Goal: Transaction & Acquisition: Purchase product/service

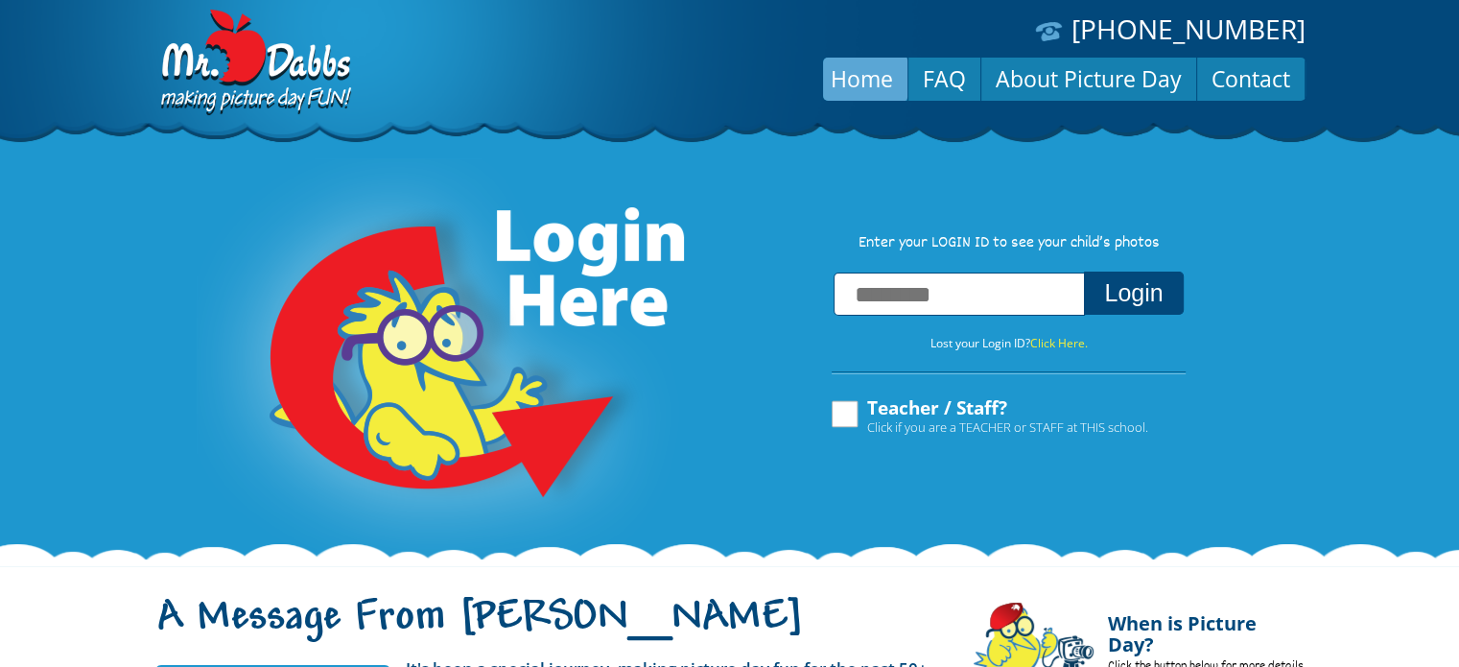
click at [882, 288] on input "text" at bounding box center [959, 293] width 251 height 43
click at [886, 302] on input "text" at bounding box center [959, 293] width 251 height 43
click at [857, 294] on input "text" at bounding box center [959, 293] width 251 height 43
click at [1027, 306] on input "text" at bounding box center [959, 293] width 251 height 43
type input "***"
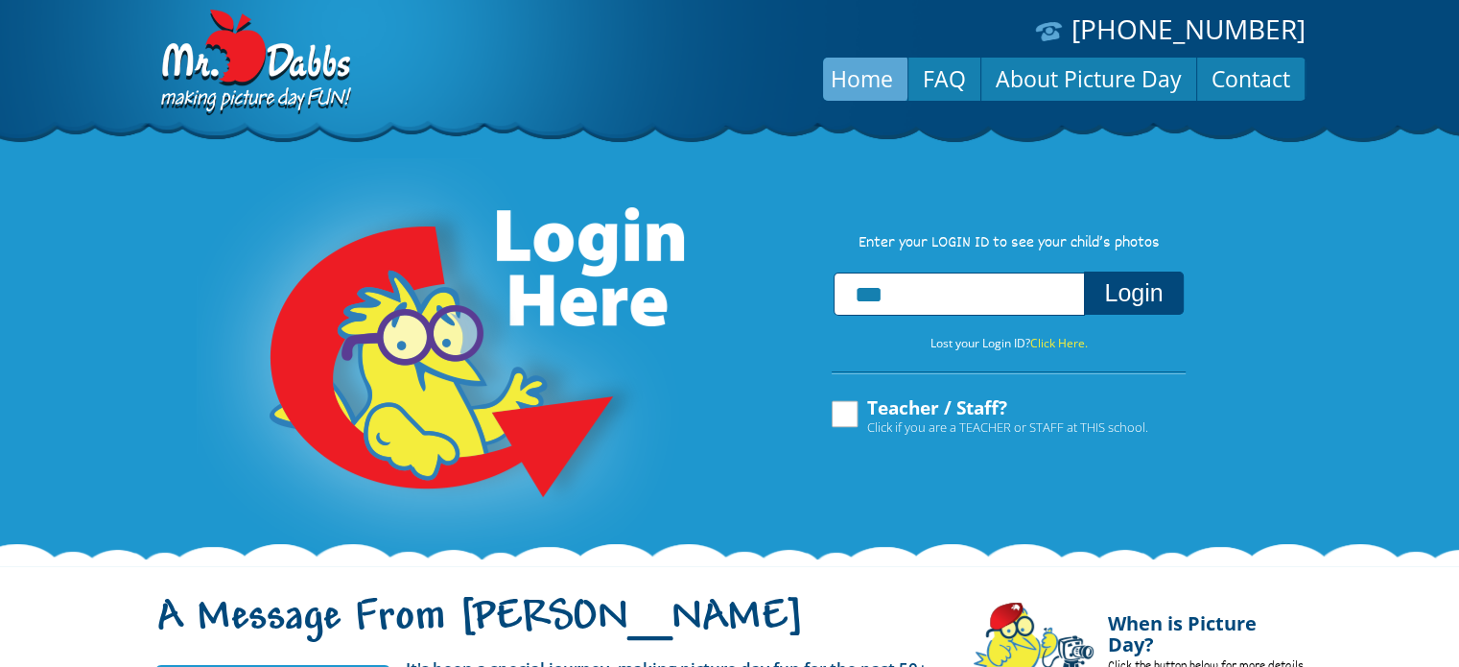
click at [1027, 306] on input "***" at bounding box center [959, 293] width 251 height 43
type input "**********"
click at [1128, 294] on button "Login" at bounding box center [1133, 292] width 99 height 43
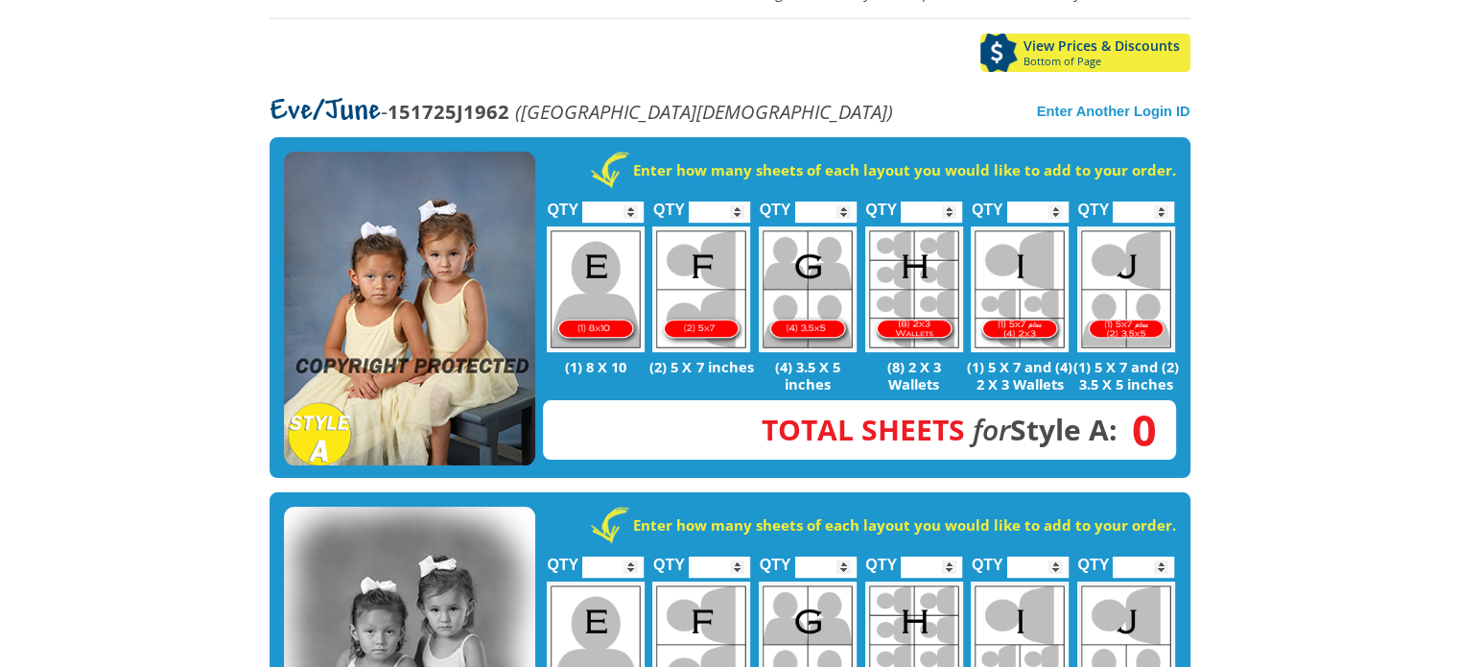
scroll to position [336, 0]
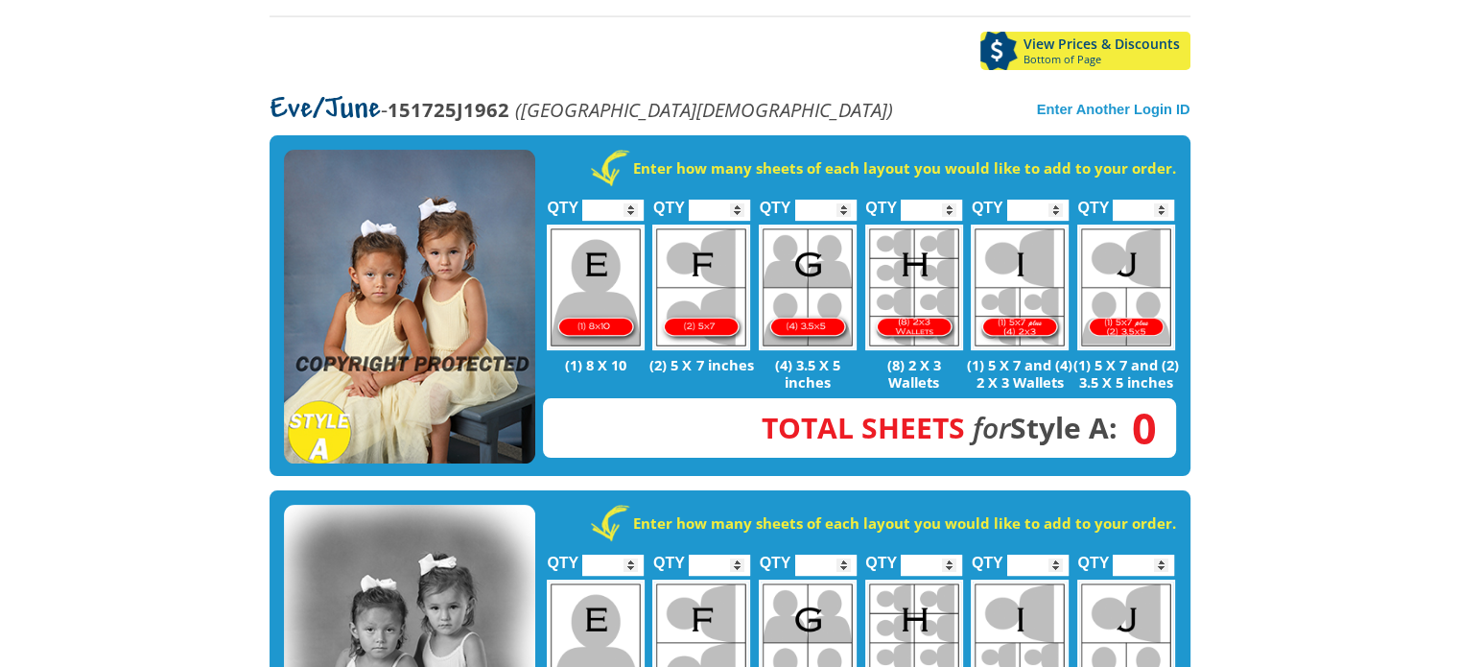
click at [841, 200] on input "*" at bounding box center [825, 210] width 61 height 21
click at [842, 200] on input "*" at bounding box center [825, 210] width 61 height 21
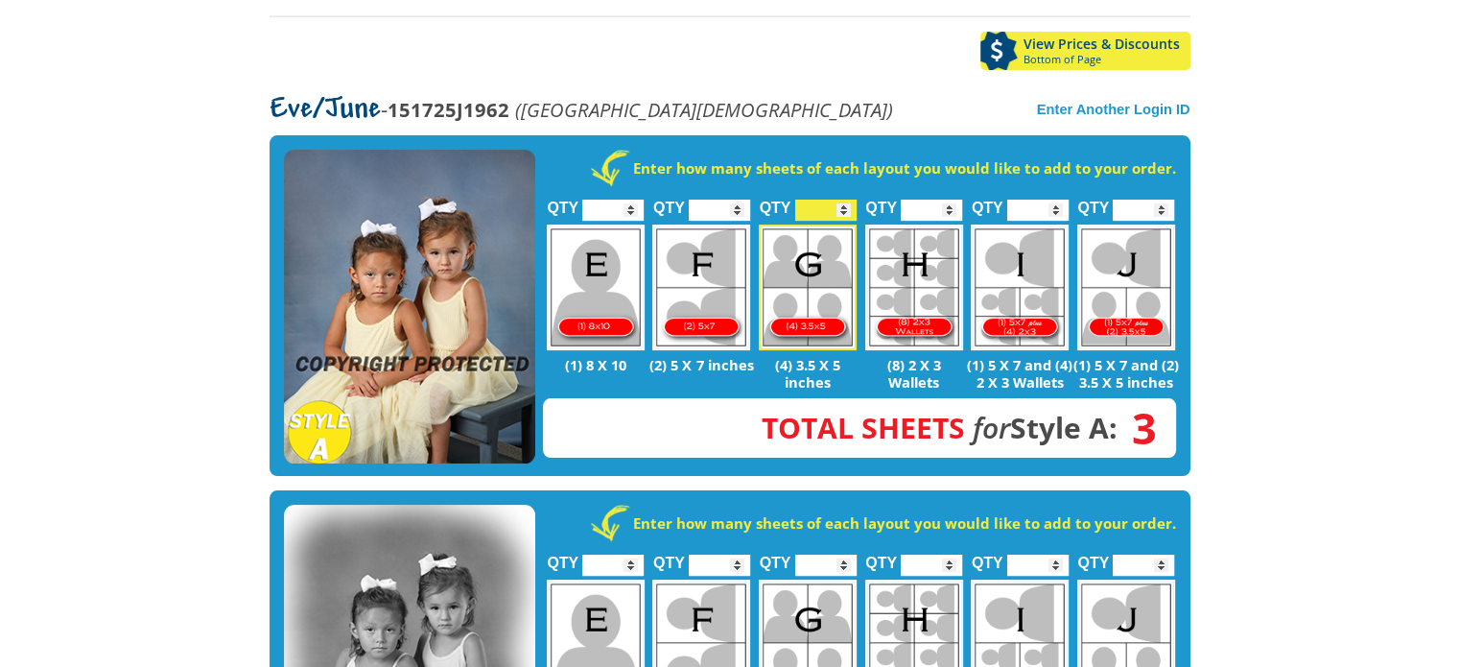
click at [842, 200] on input "*" at bounding box center [825, 210] width 61 height 21
type input "*"
click at [842, 200] on input "*" at bounding box center [825, 210] width 61 height 21
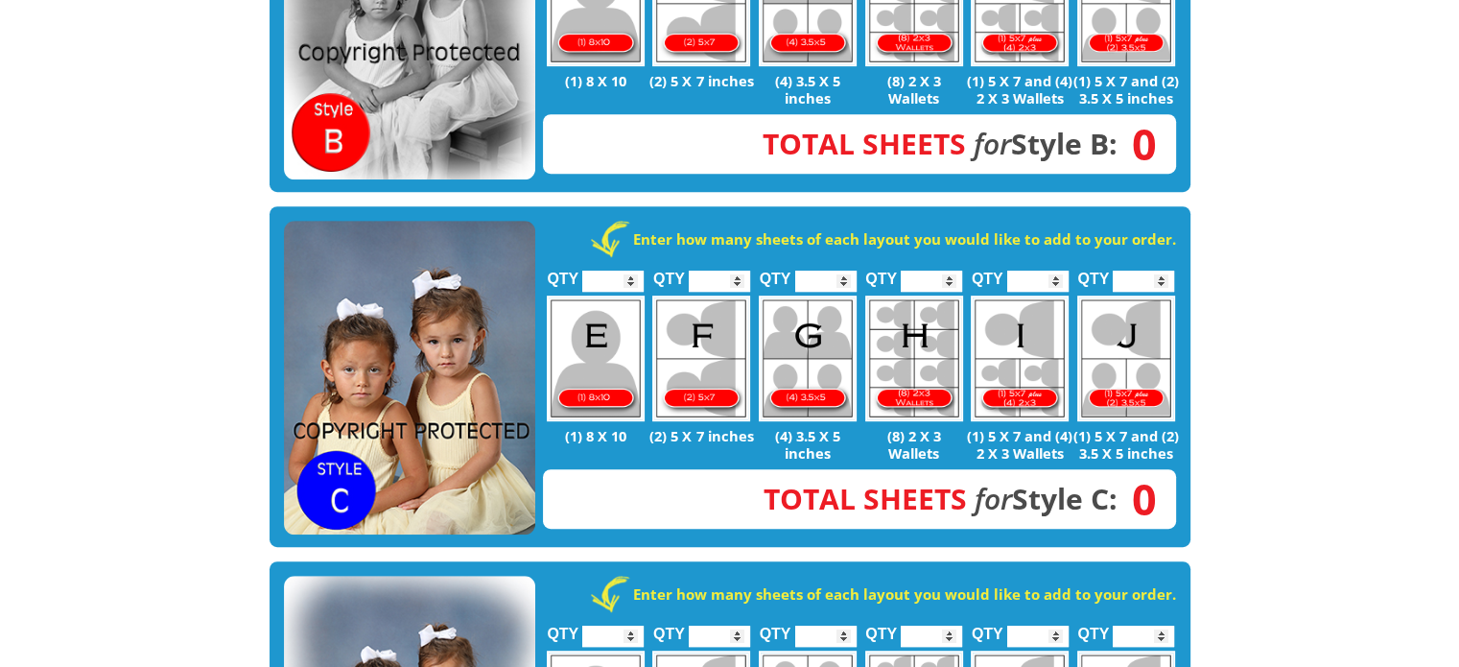
scroll to position [977, 0]
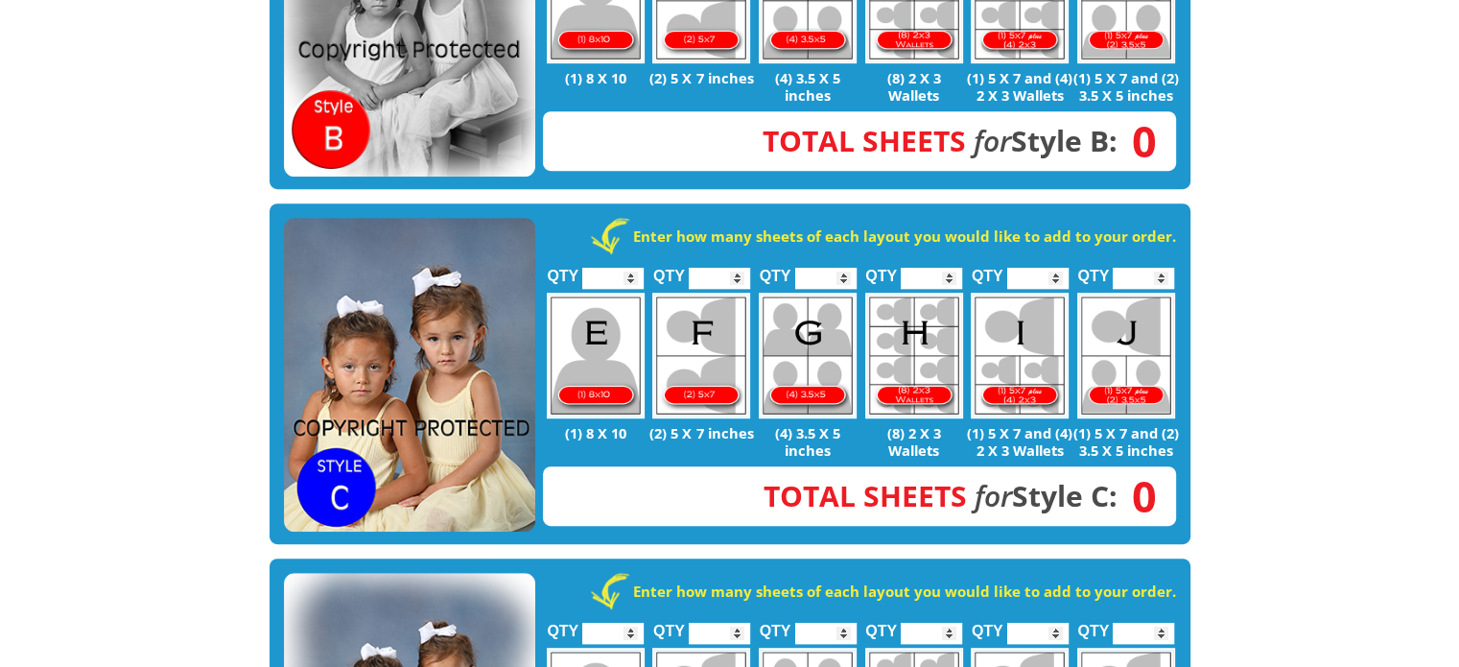
type input "*"
click at [735, 268] on input "*" at bounding box center [719, 278] width 61 height 21
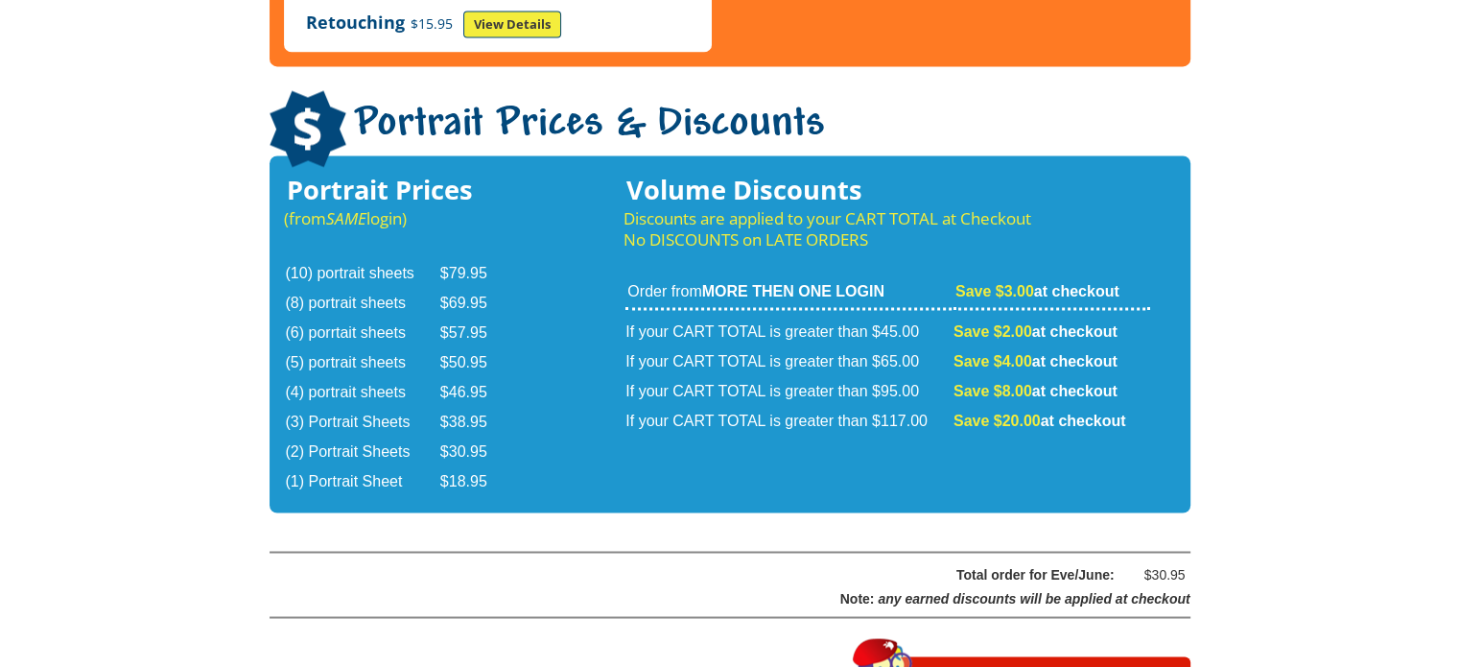
scroll to position [3217, 0]
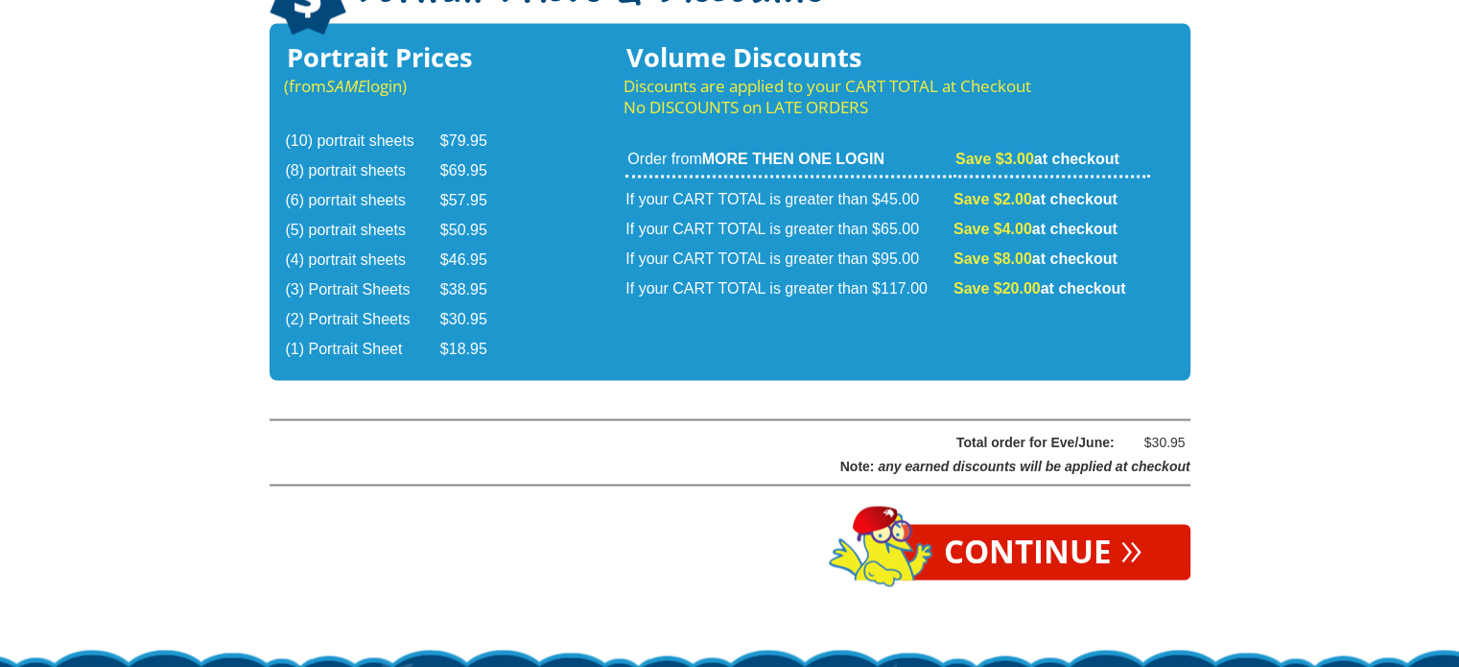
click at [1055, 524] on link "Continue »" at bounding box center [1043, 552] width 294 height 56
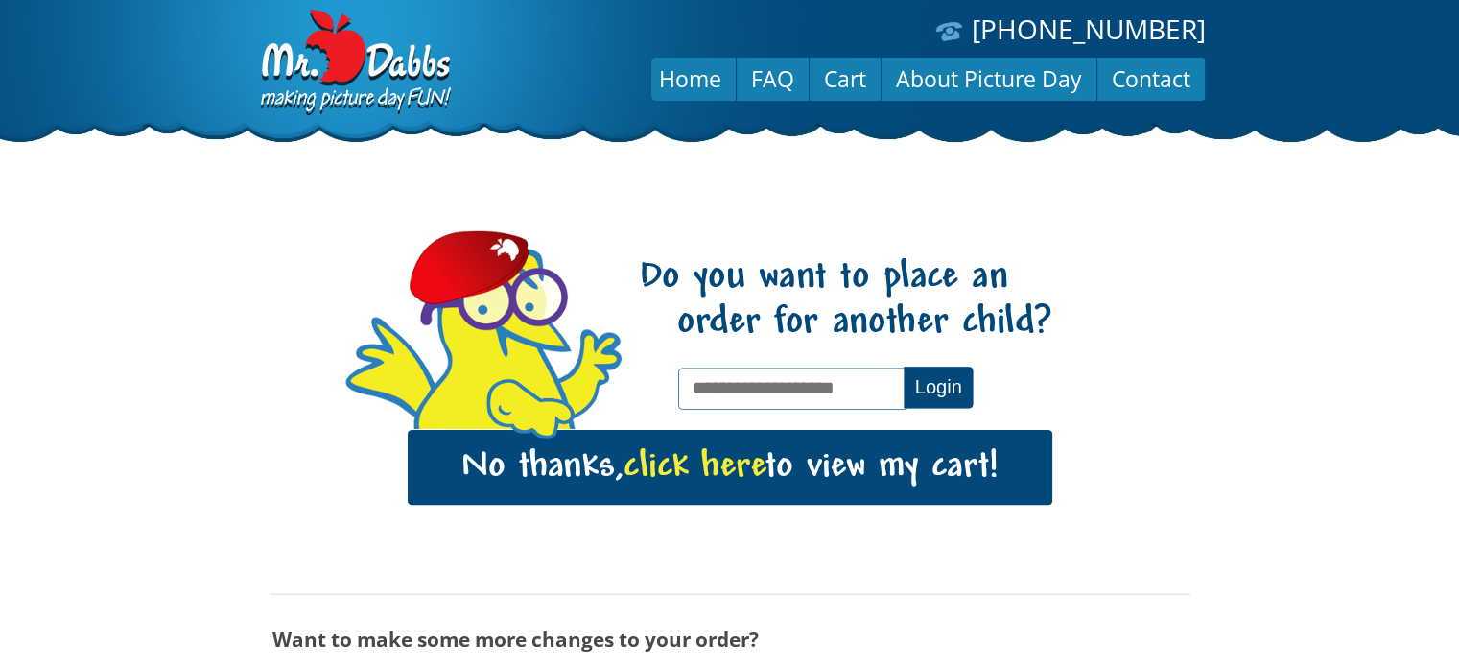
click at [730, 388] on input "text" at bounding box center [792, 387] width 229 height 41
type input "**********"
click at [940, 388] on button "Login" at bounding box center [938, 386] width 69 height 41
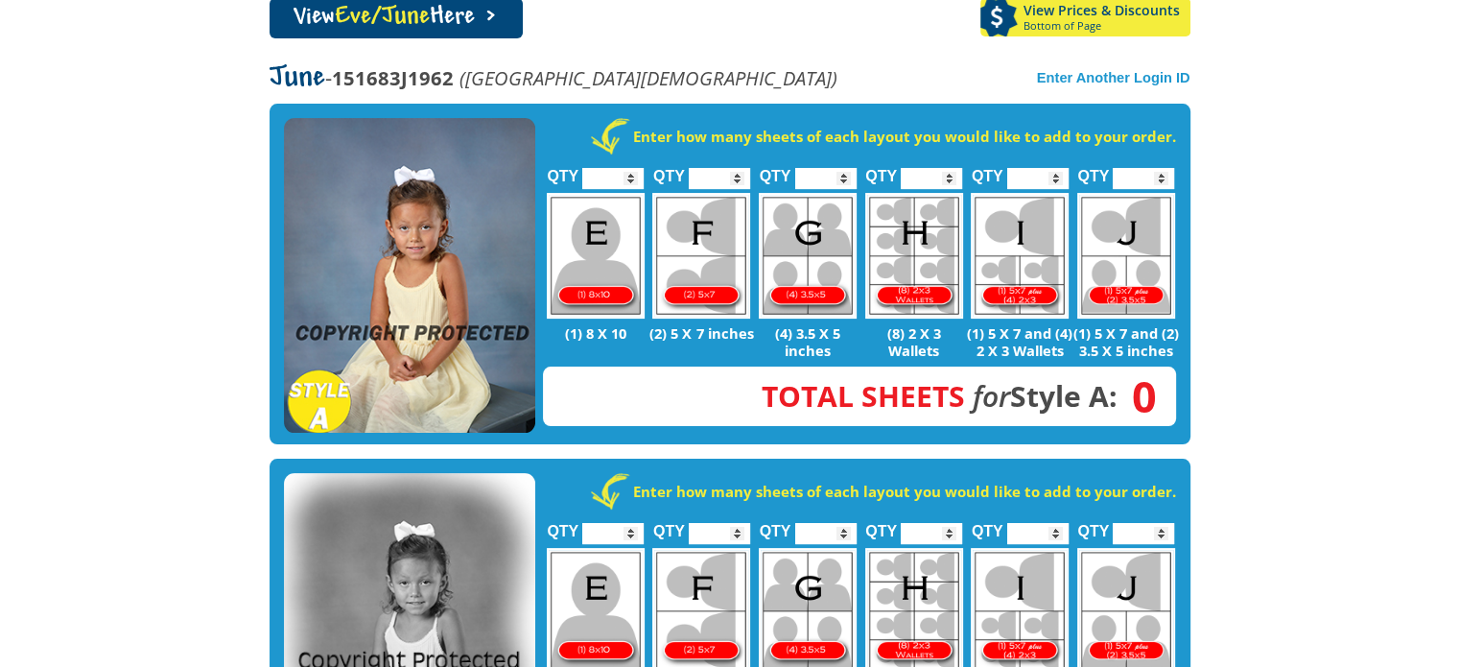
scroll to position [328, 0]
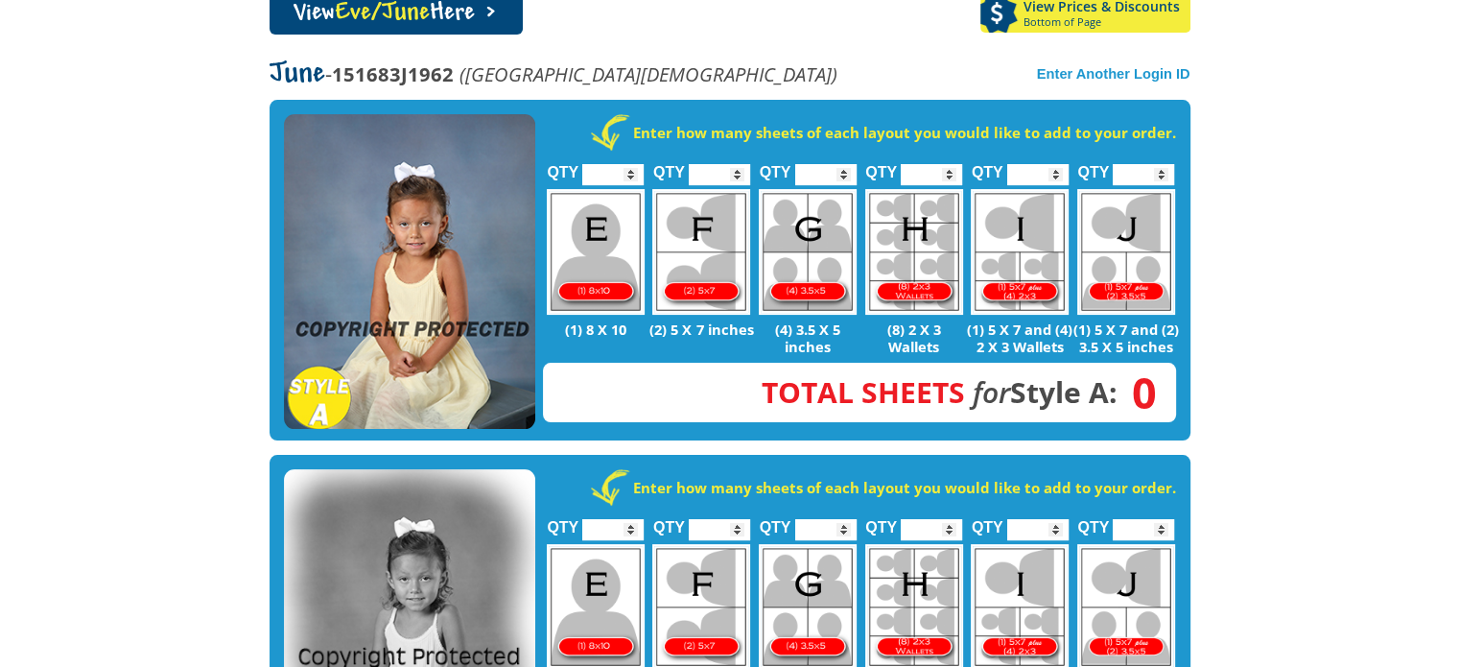
type input "*"
click at [840, 170] on input "*" at bounding box center [825, 174] width 61 height 21
type input "*"
click at [737, 170] on input "*" at bounding box center [719, 174] width 61 height 21
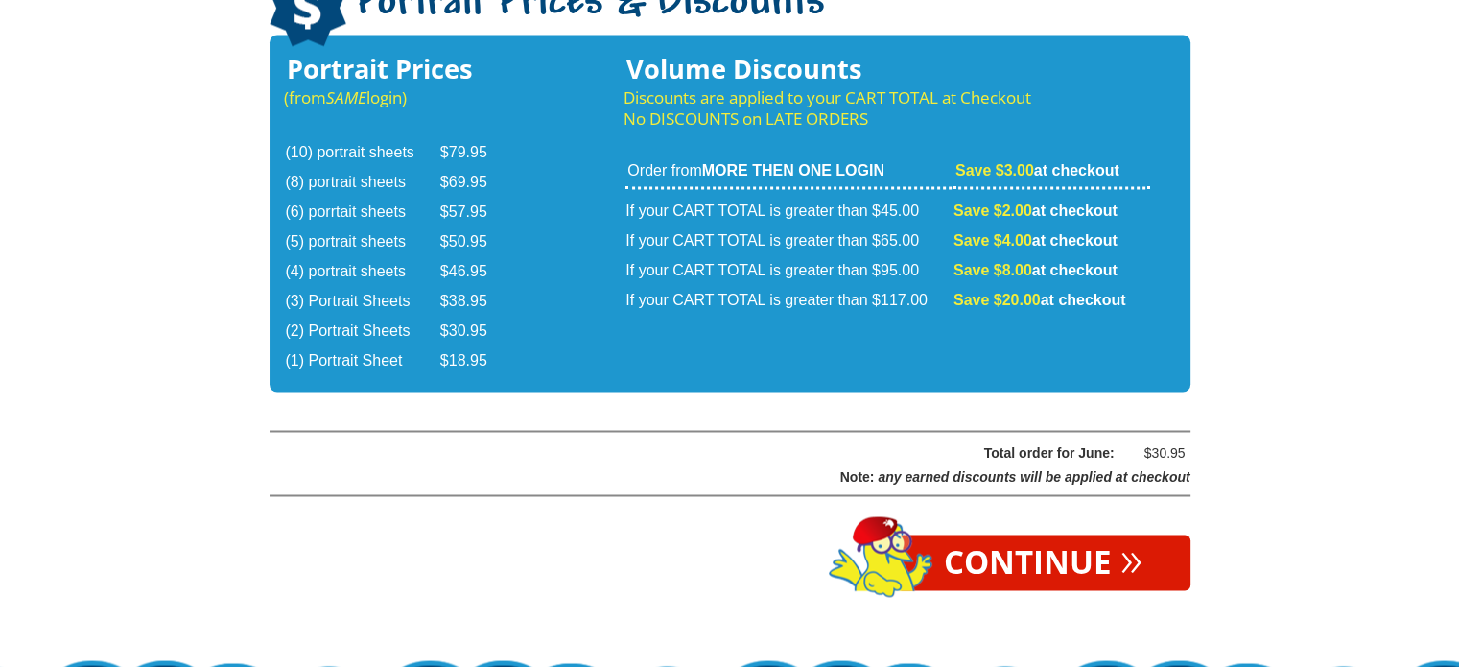
scroll to position [3173, 0]
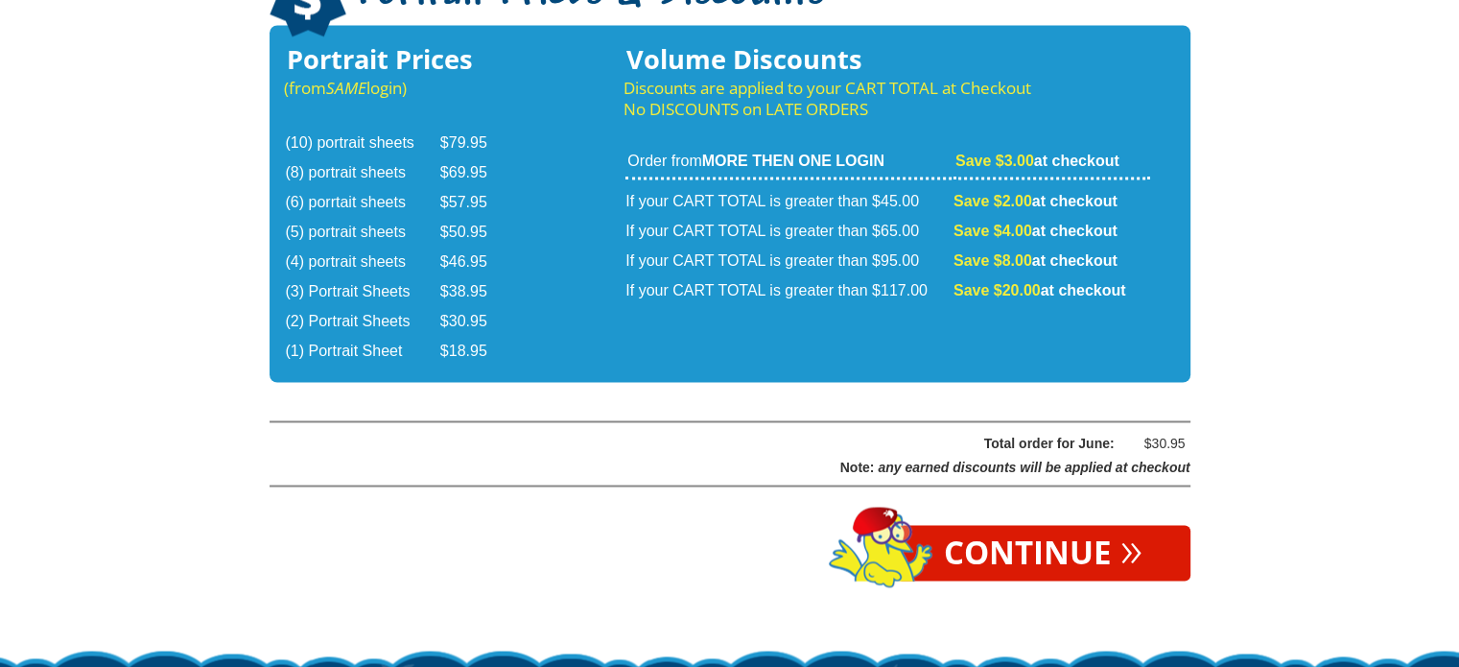
click at [1034, 550] on link "Continue »" at bounding box center [1043, 553] width 294 height 56
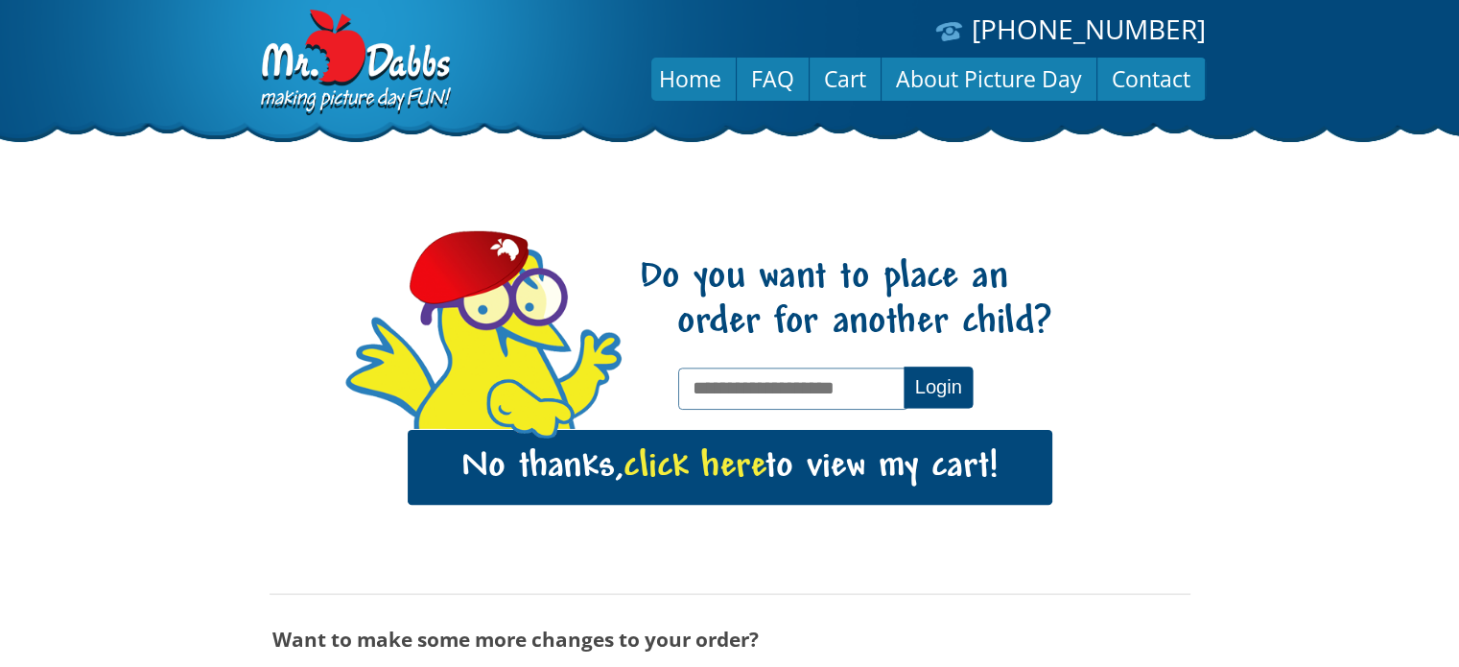
click at [810, 385] on input "text" at bounding box center [792, 387] width 229 height 41
type input "**********"
click at [941, 390] on button "Login" at bounding box center [938, 386] width 69 height 41
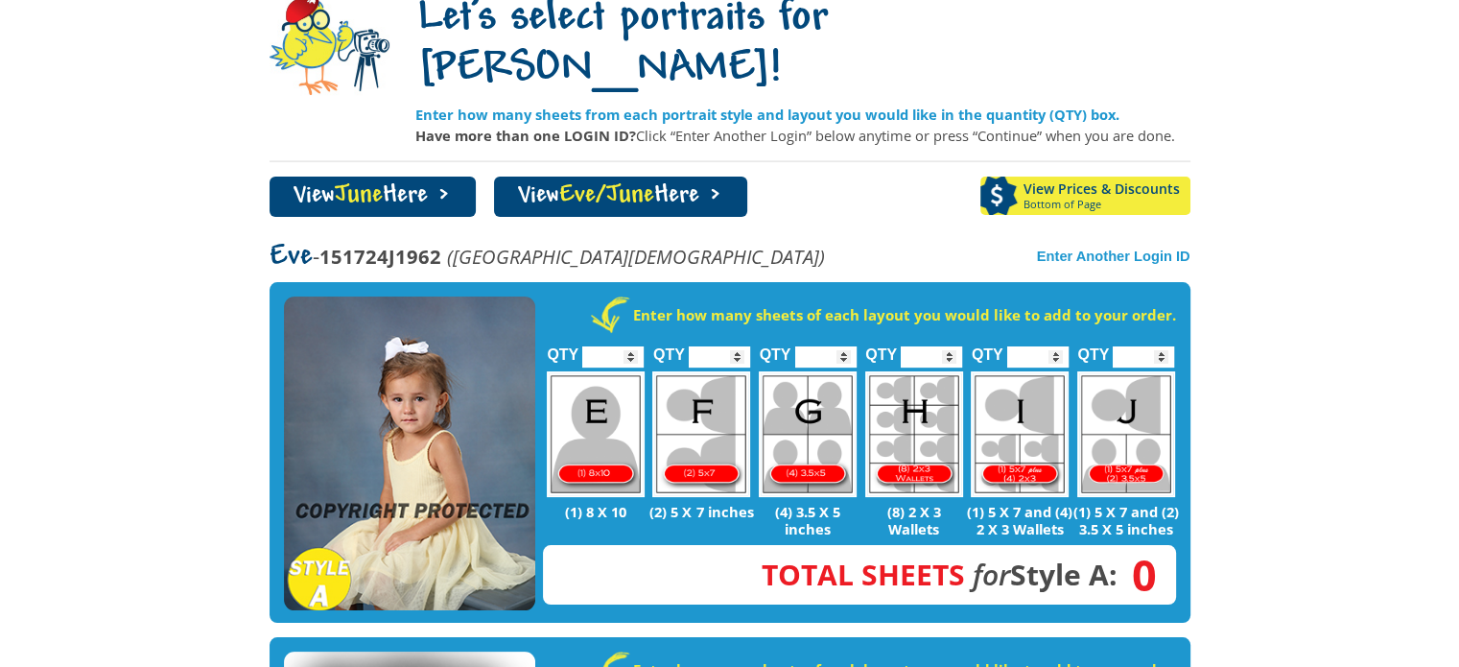
scroll to position [199, 0]
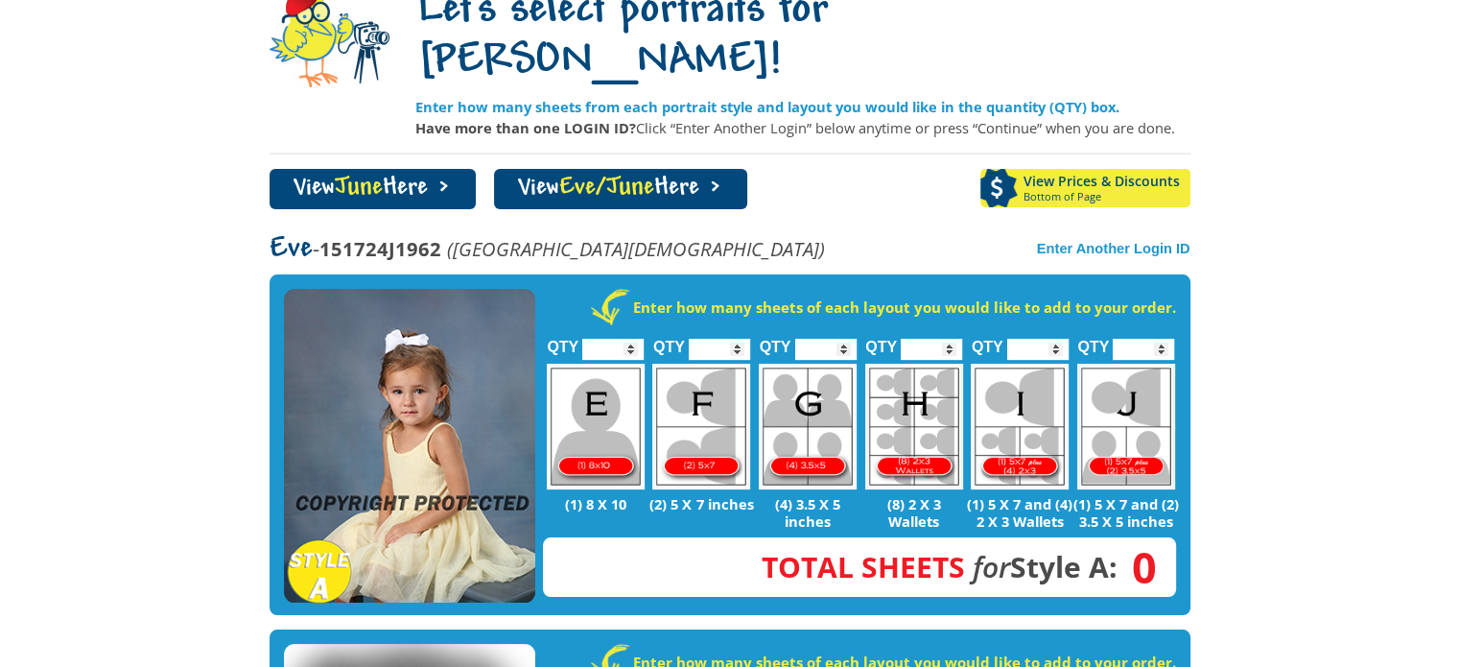
type input "*"
click at [841, 339] on input "*" at bounding box center [825, 349] width 61 height 21
type input "*"
click at [734, 339] on input "*" at bounding box center [719, 349] width 61 height 21
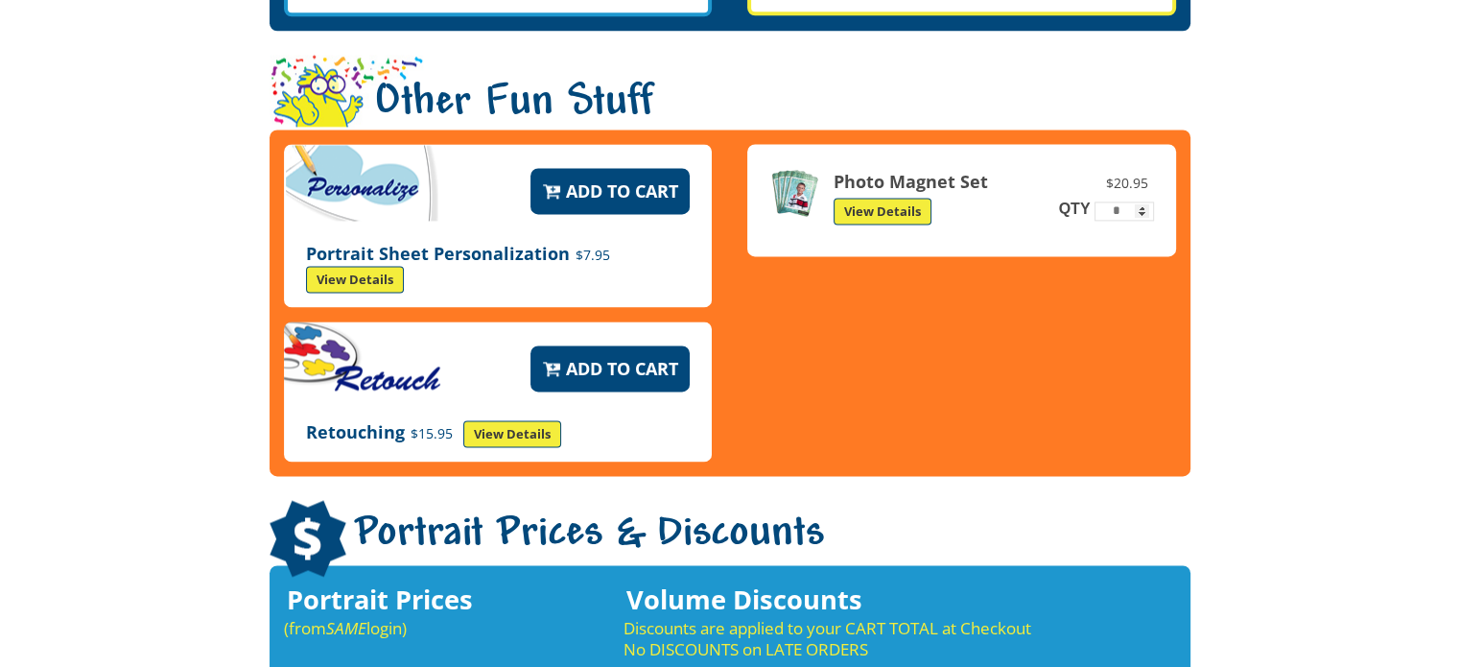
scroll to position [2701, 0]
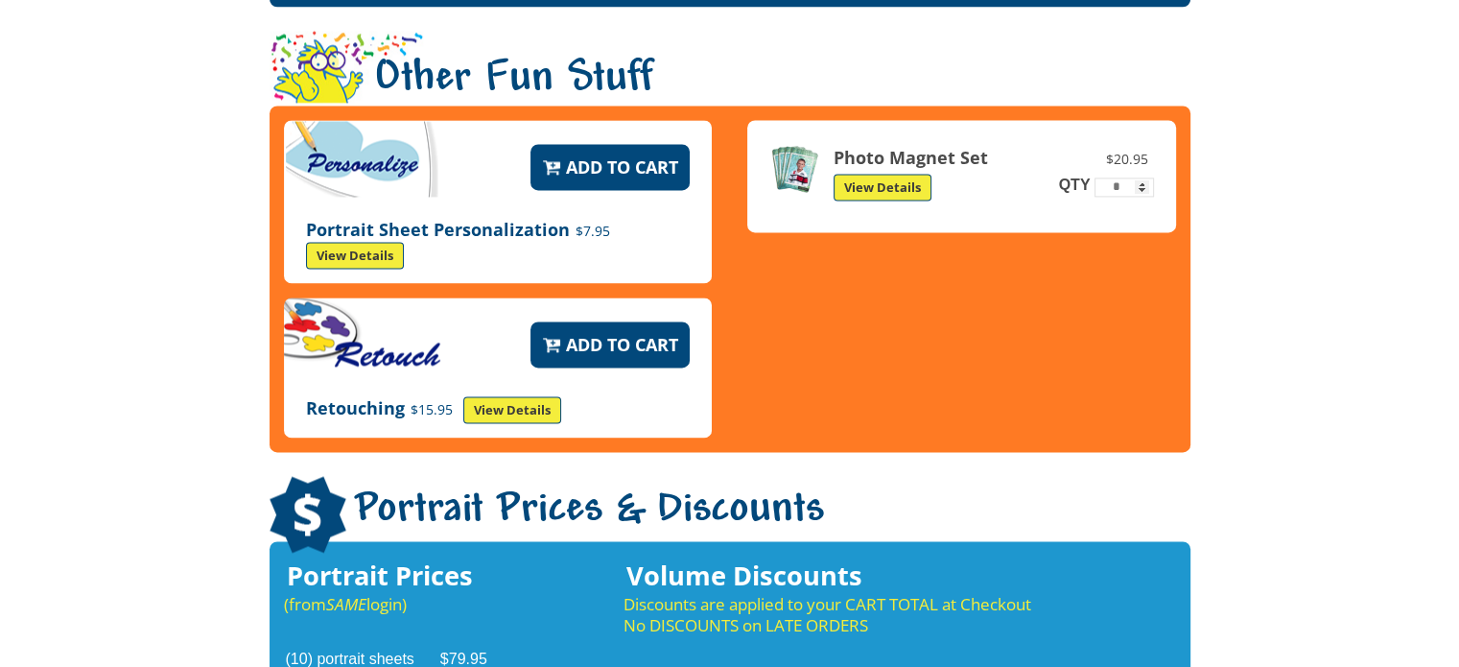
click at [877, 174] on link "View Details" at bounding box center [883, 187] width 98 height 27
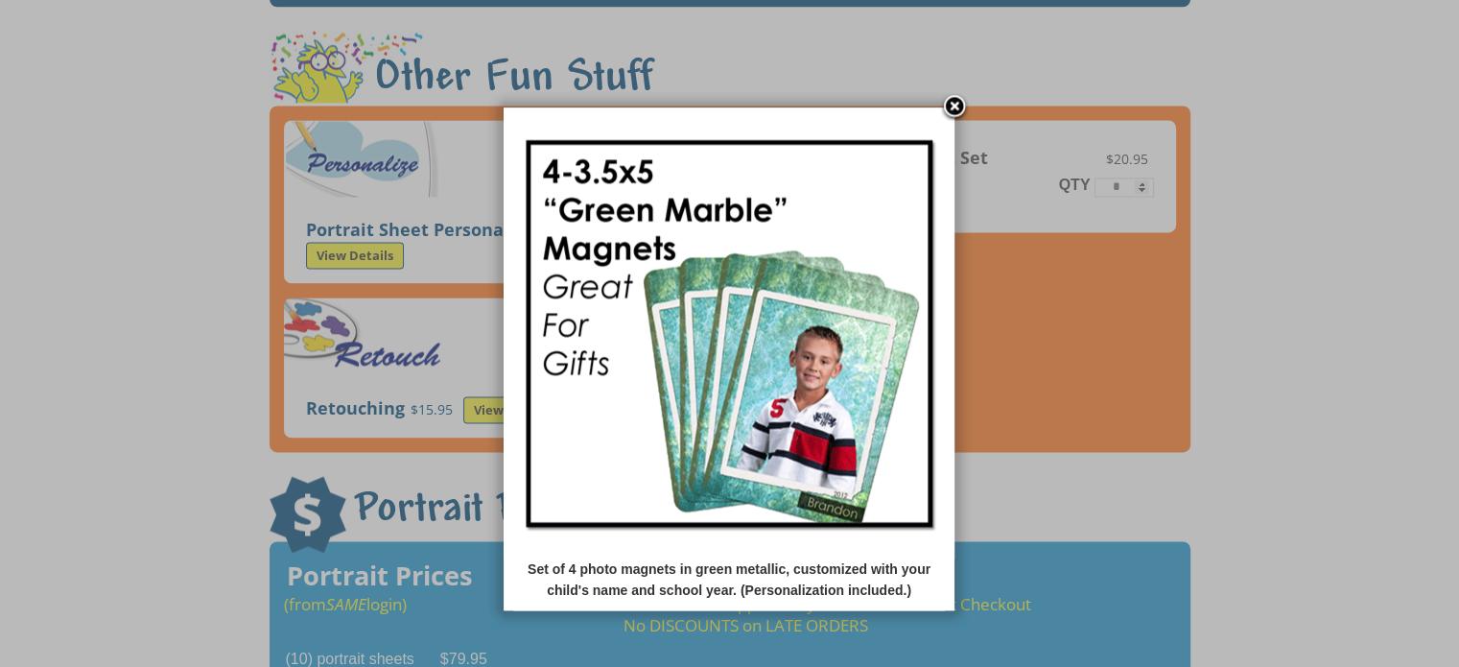
click at [952, 100] on link at bounding box center [954, 107] width 29 height 29
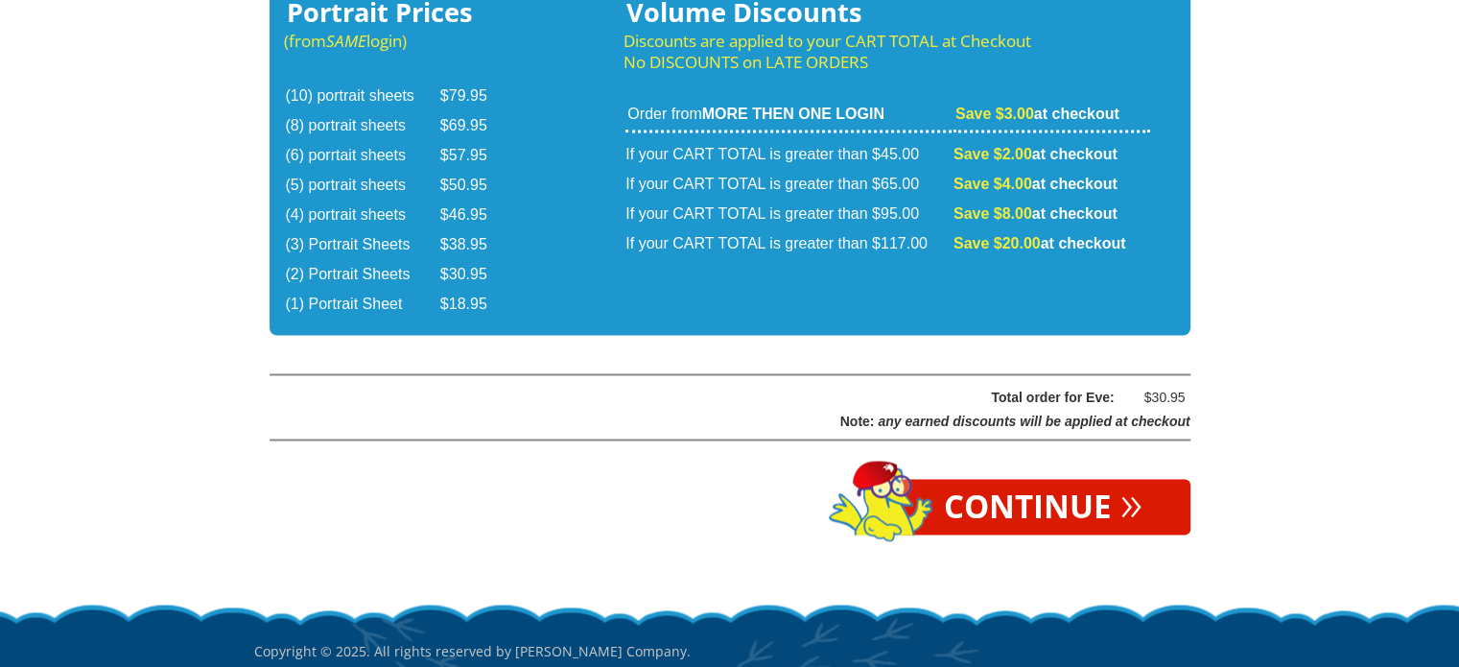
scroll to position [3265, 0]
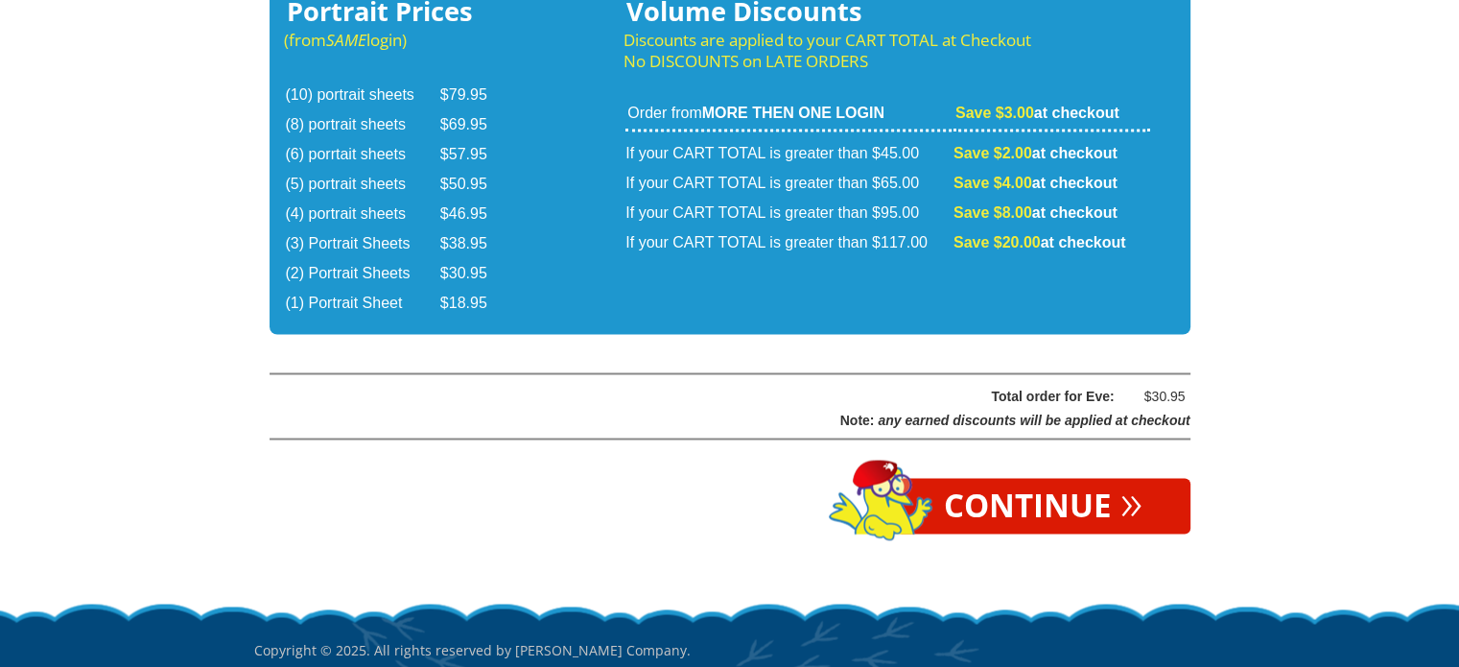
click at [1005, 478] on link "Continue »" at bounding box center [1043, 506] width 294 height 56
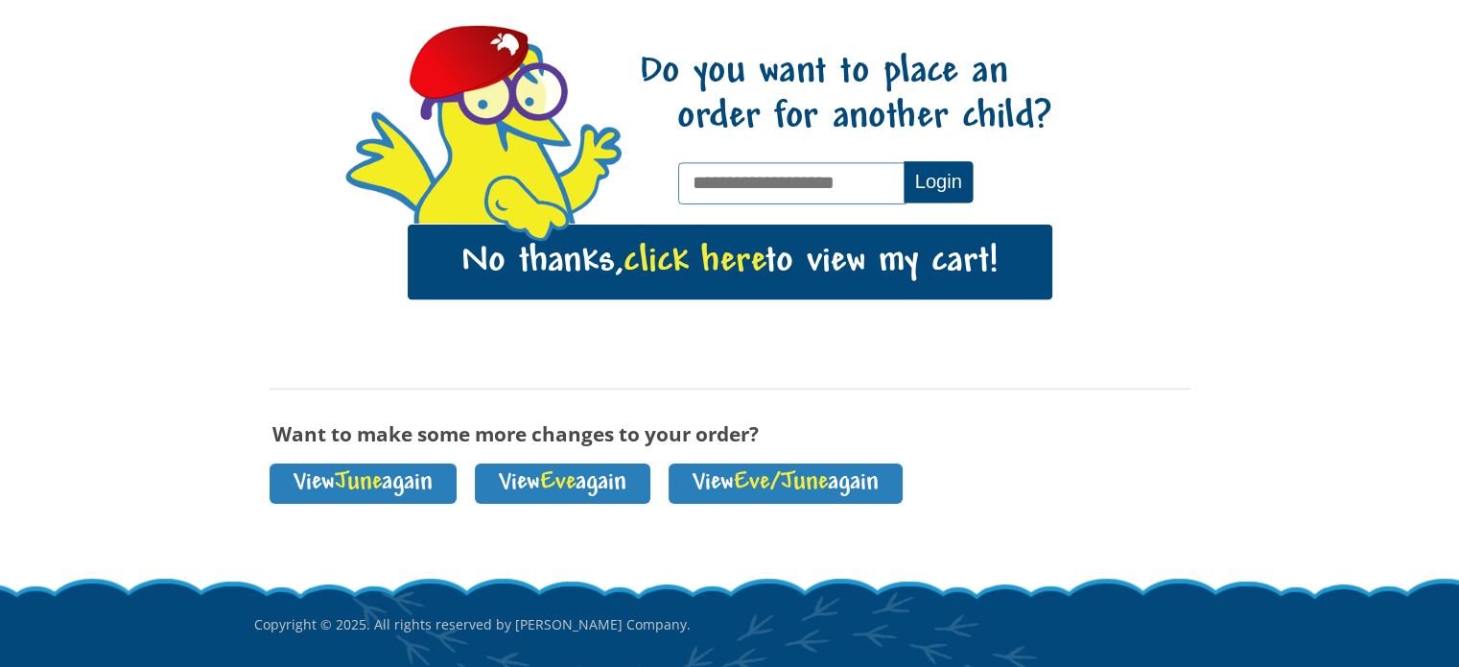
scroll to position [210, 0]
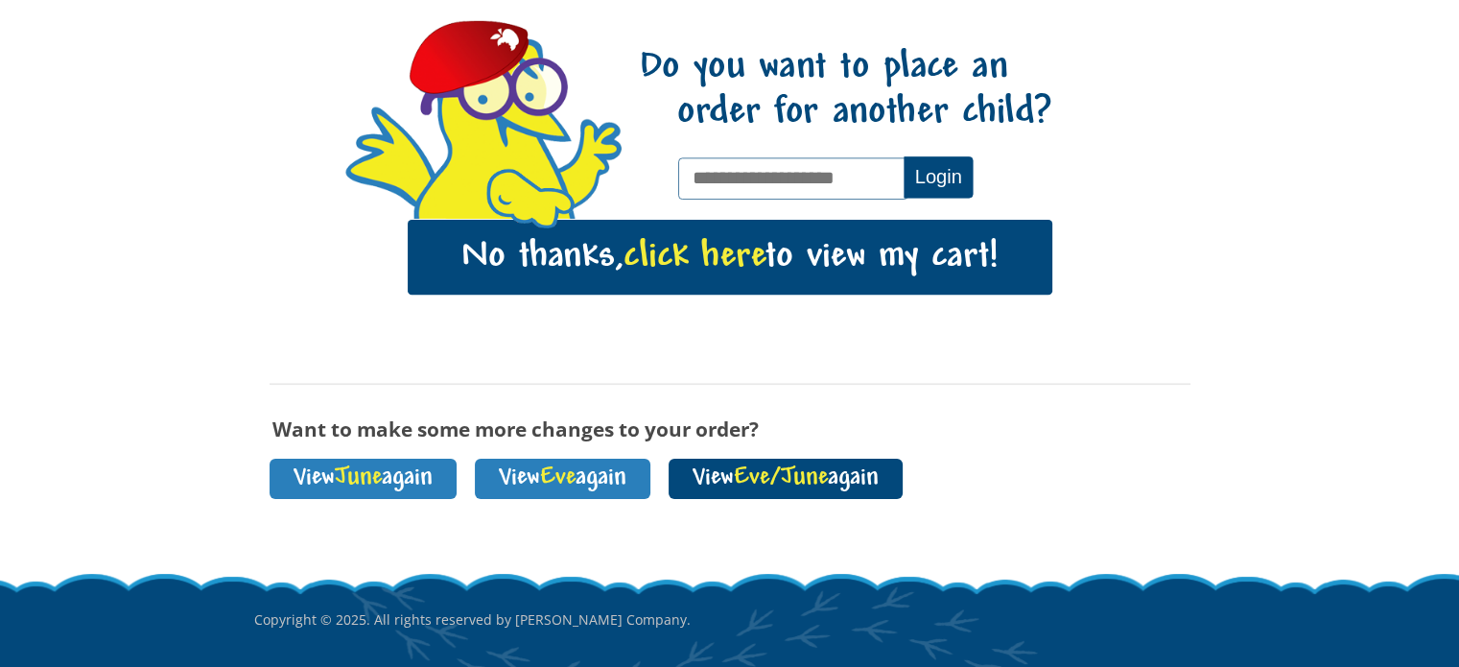
click at [828, 477] on span "Eve/June" at bounding box center [781, 478] width 94 height 26
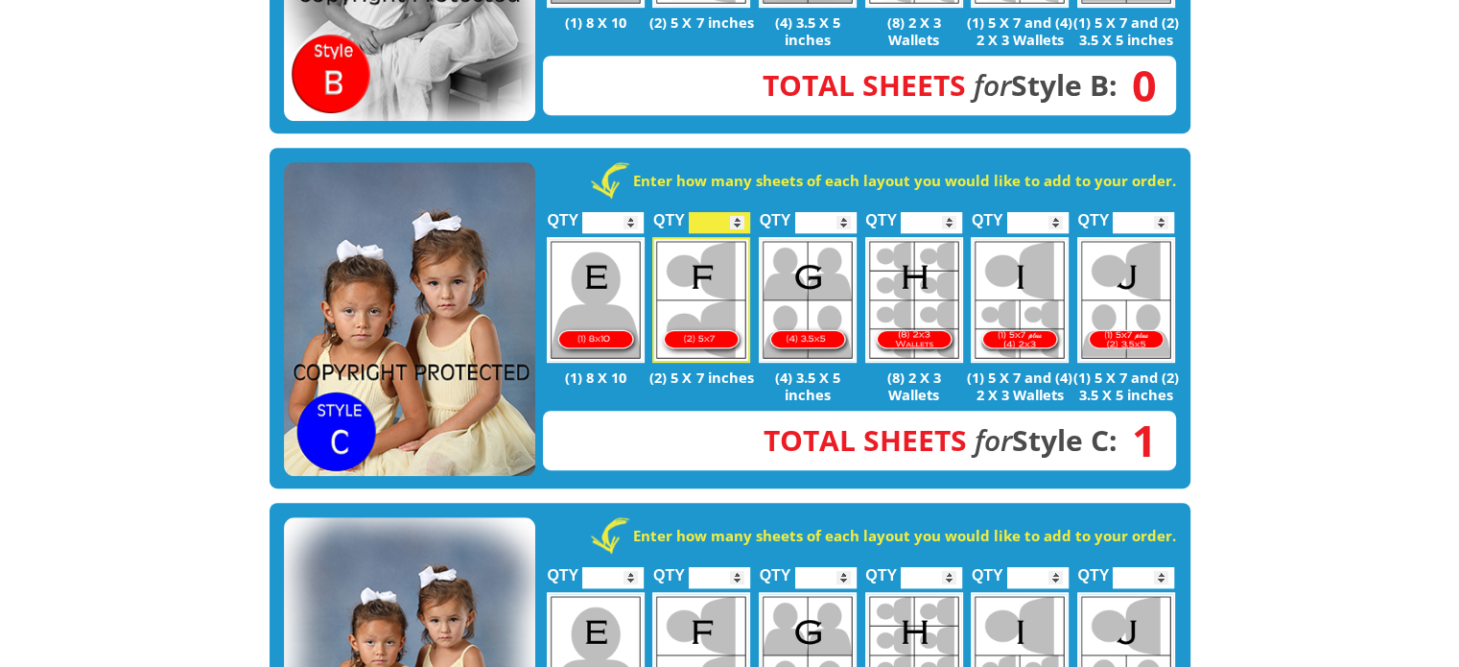
scroll to position [1036, 0]
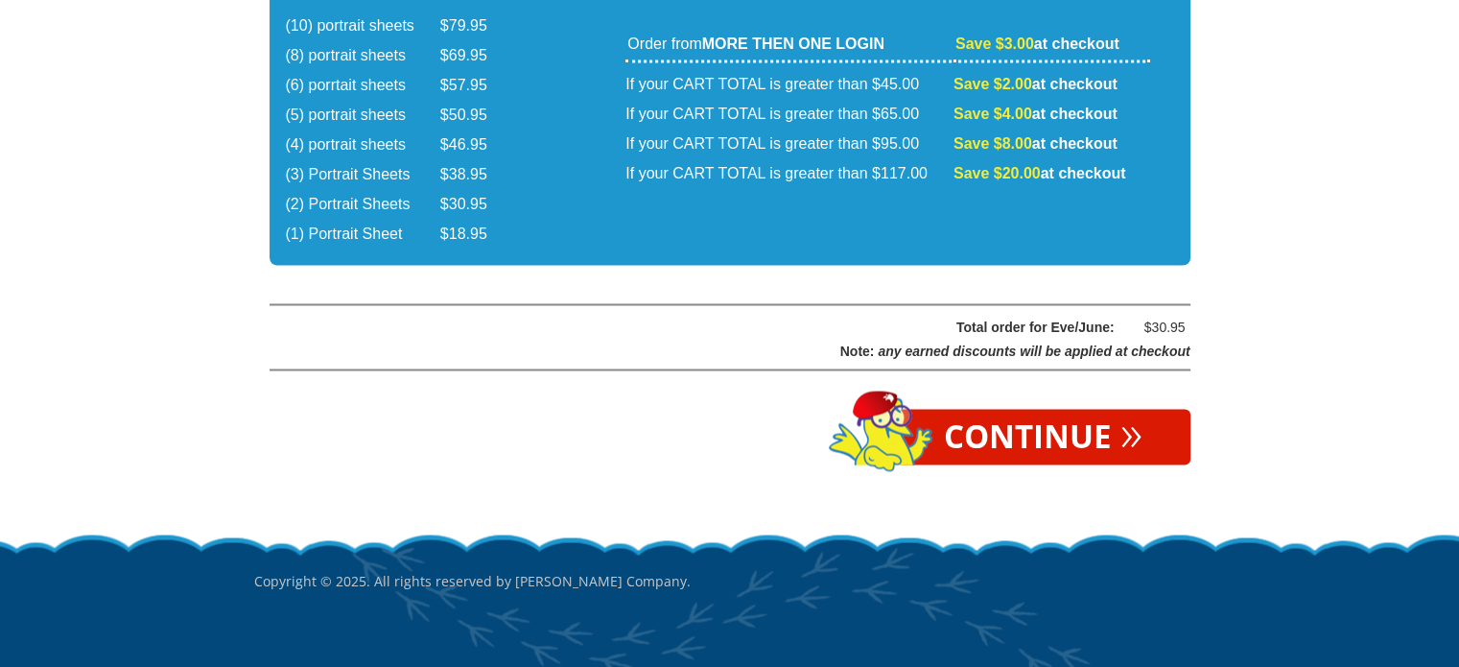
scroll to position [3326, 0]
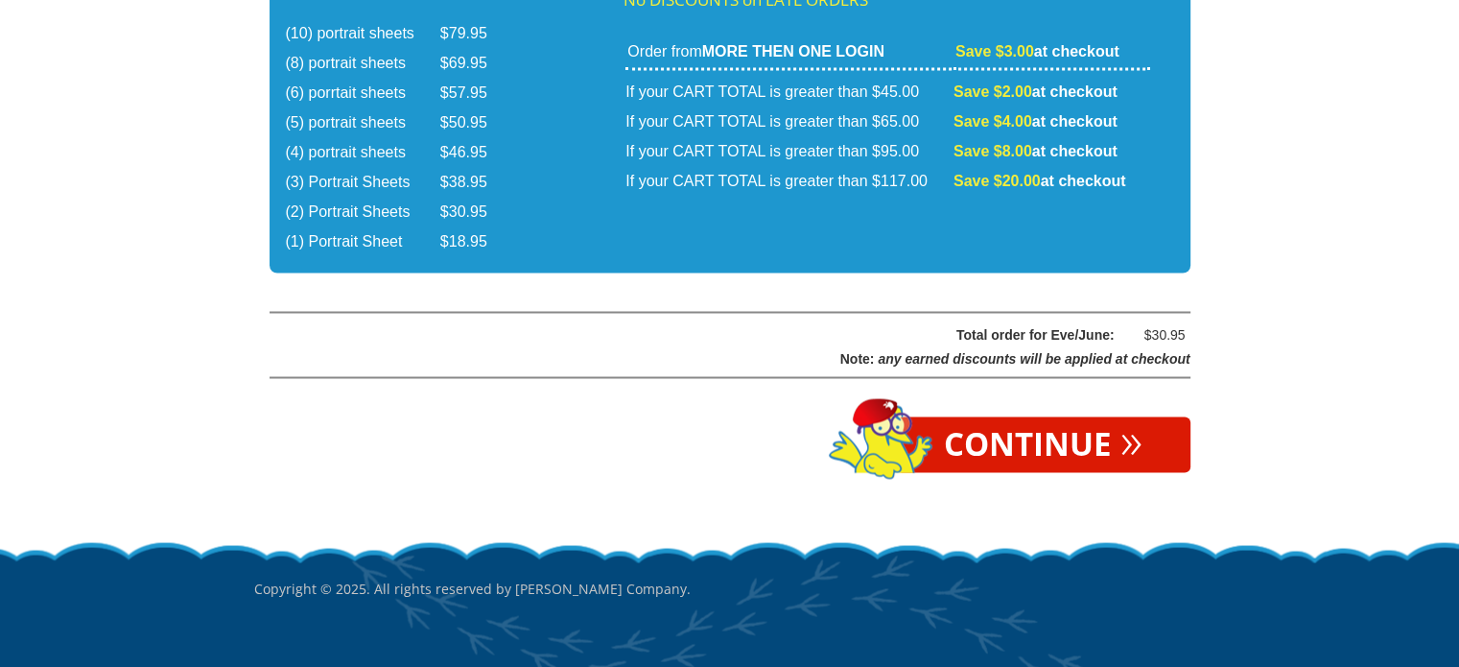
click at [1074, 416] on link "Continue »" at bounding box center [1043, 444] width 294 height 56
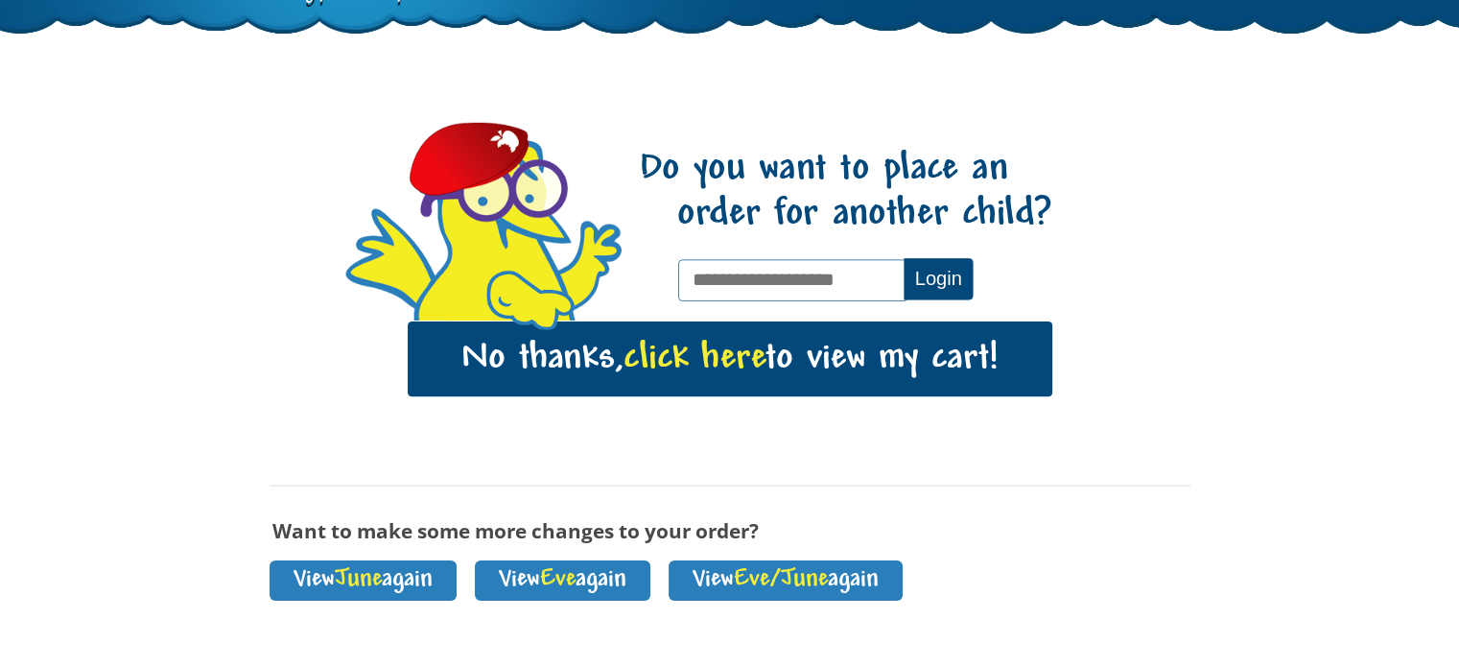
scroll to position [106, 0]
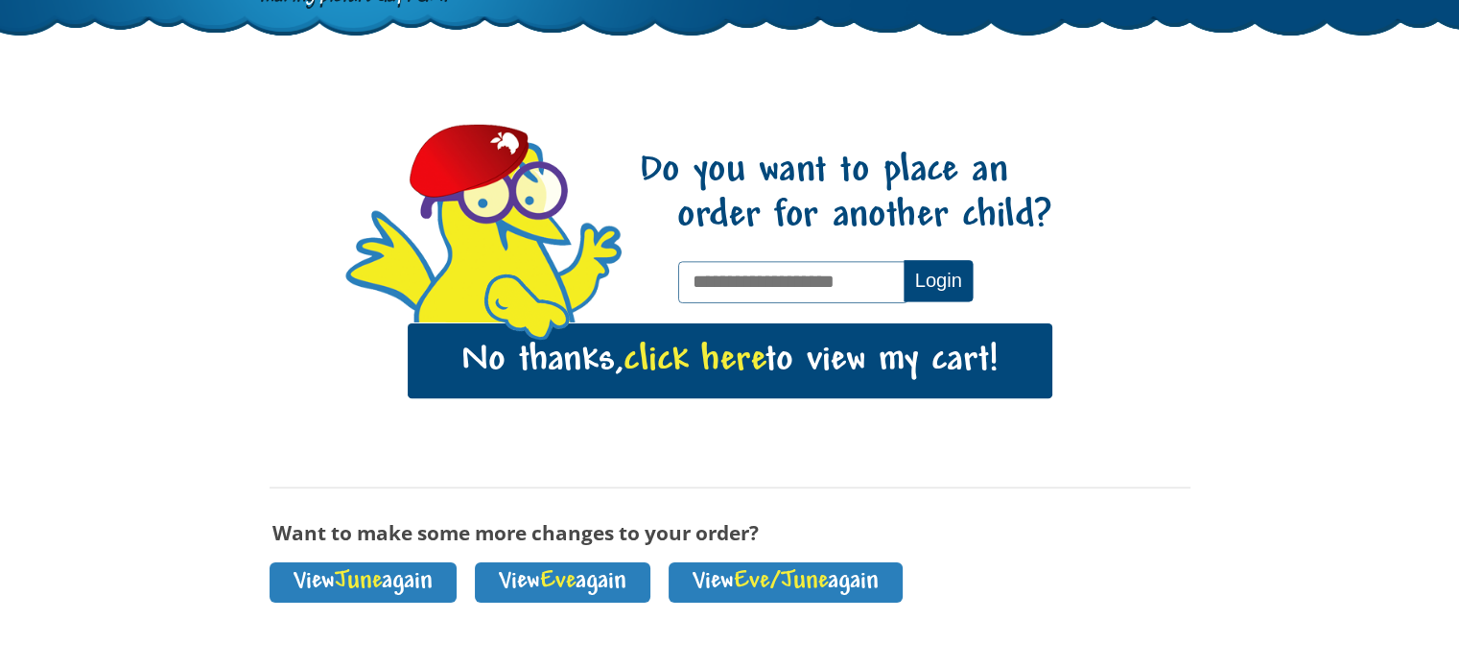
click at [861, 367] on link "No thanks, click here to view my cart!" at bounding box center [730, 360] width 645 height 75
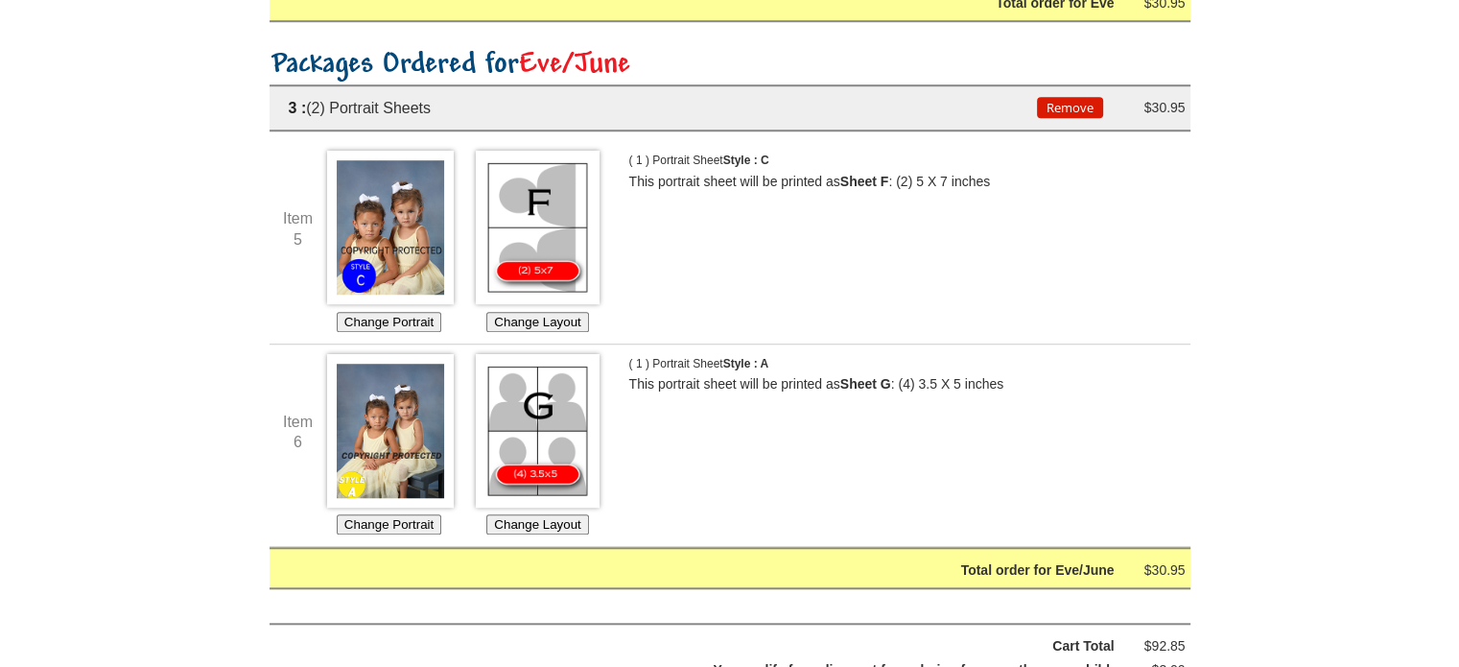
scroll to position [1425, 0]
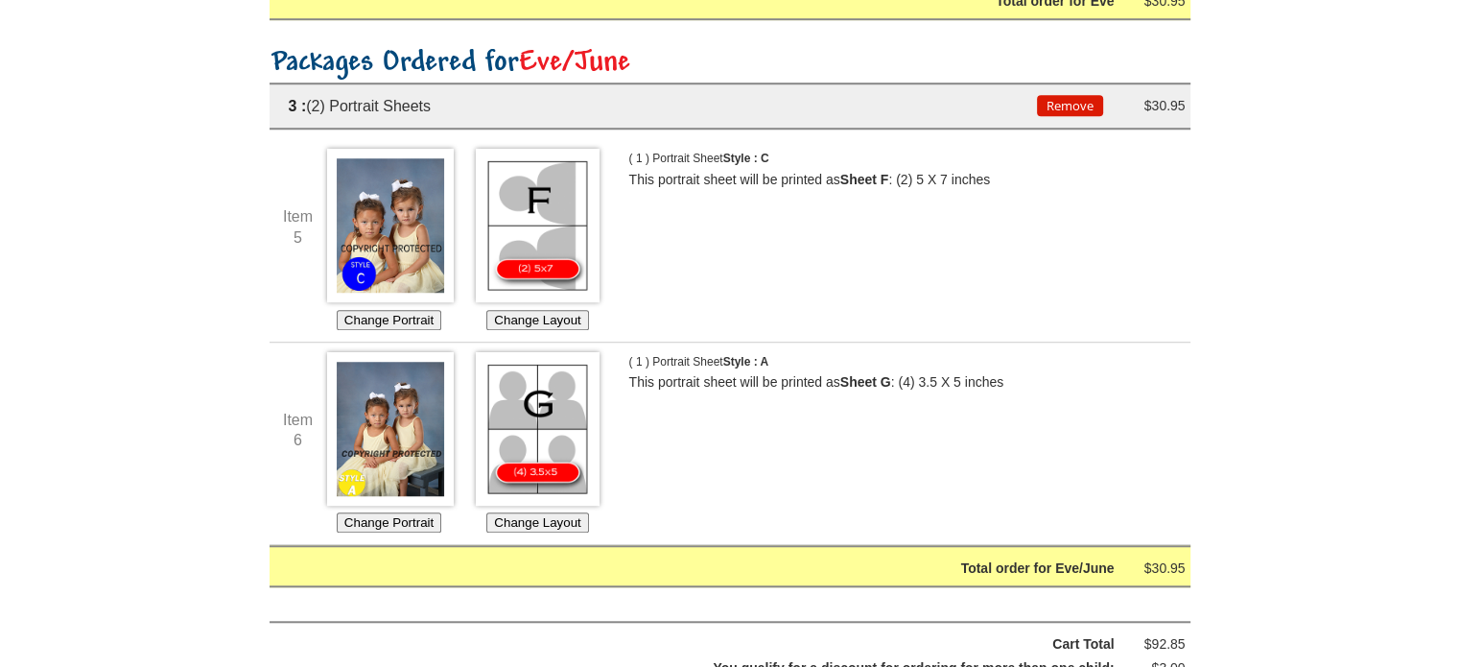
click at [861, 374] on b "Sheet G" at bounding box center [865, 381] width 51 height 15
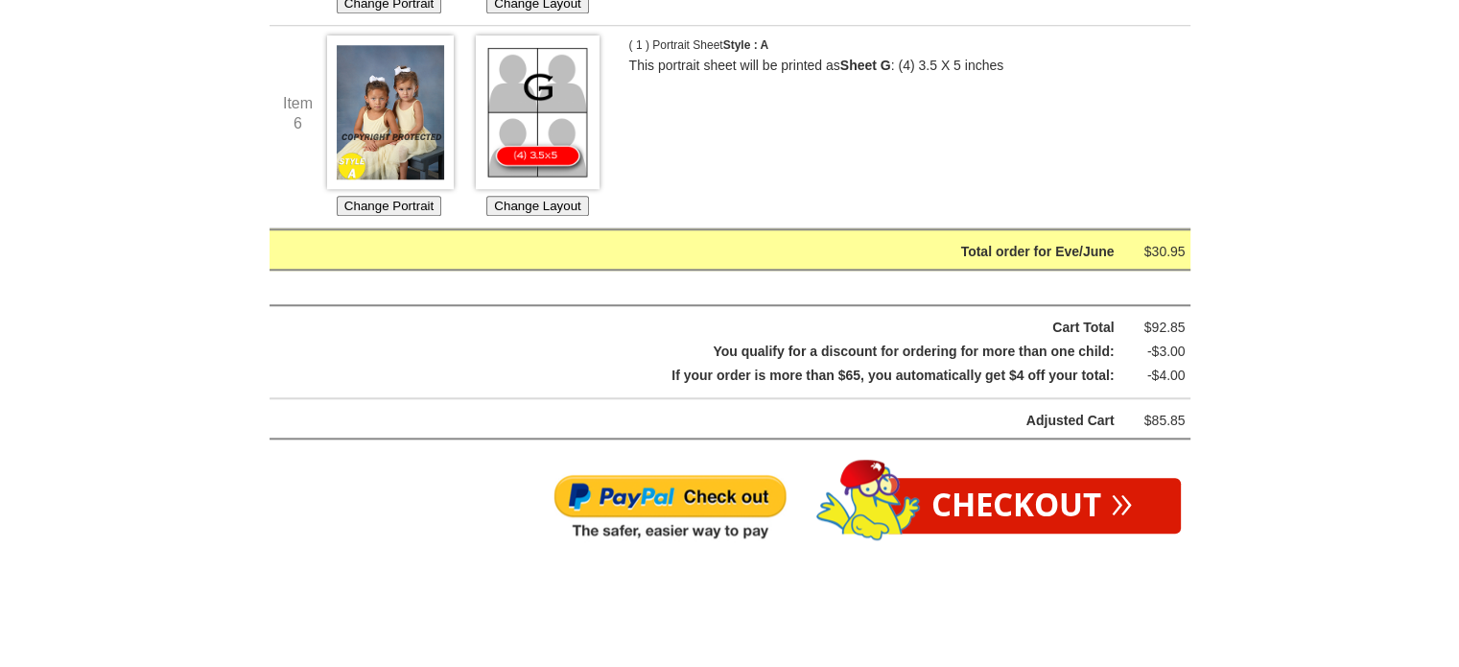
scroll to position [1752, 0]
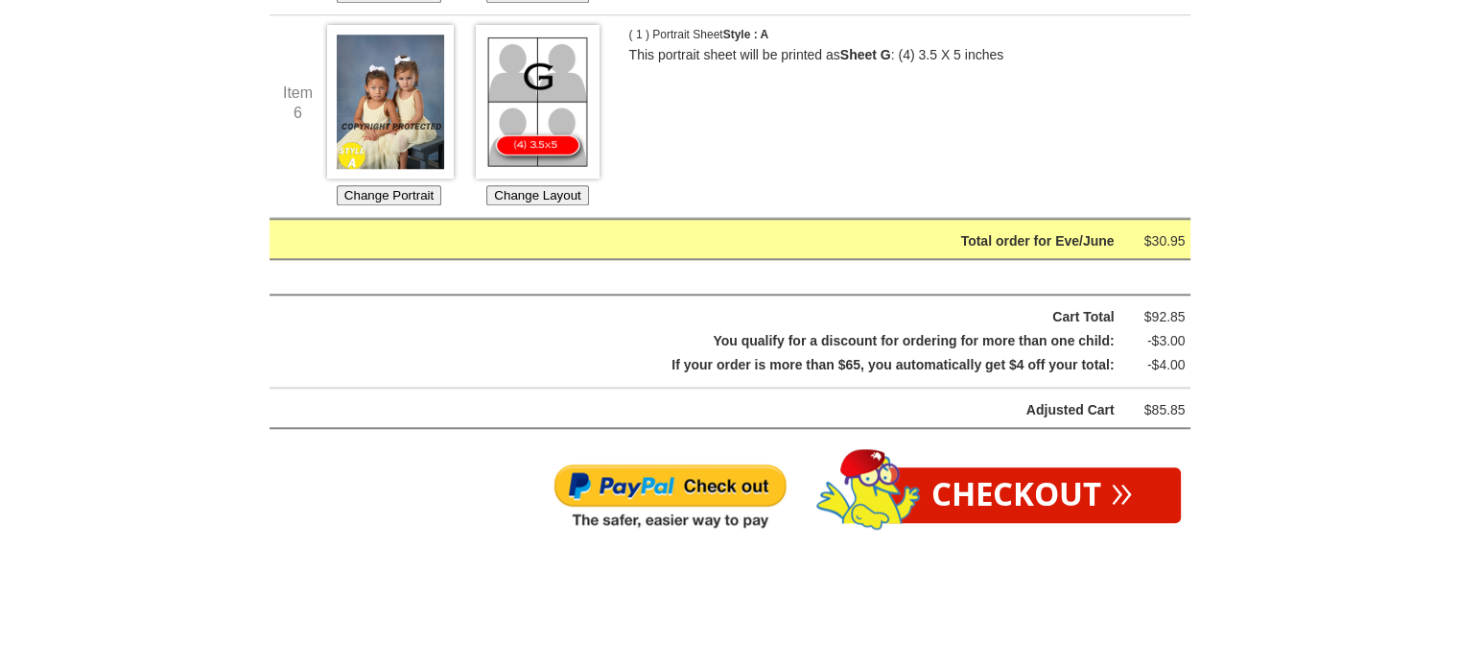
click at [1011, 486] on link "Checkout »" at bounding box center [1031, 495] width 297 height 56
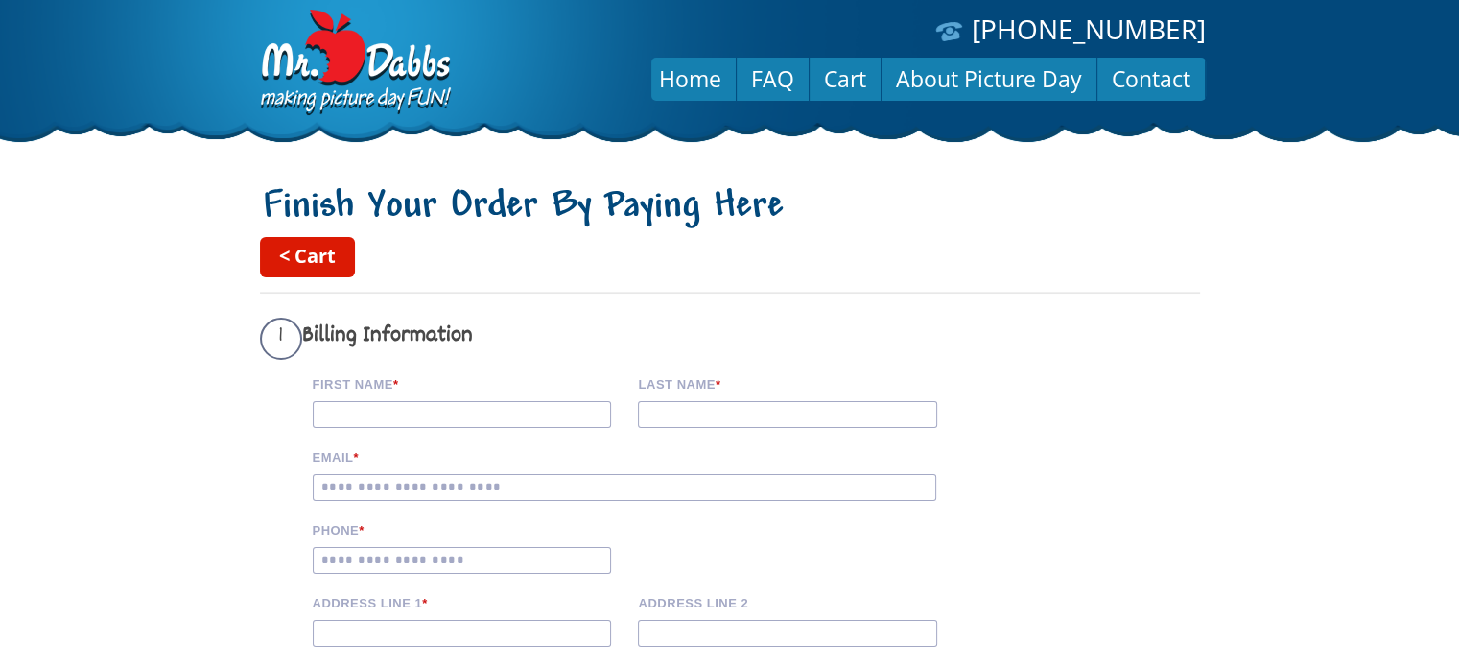
click at [312, 276] on link "< Cart" at bounding box center [307, 257] width 95 height 40
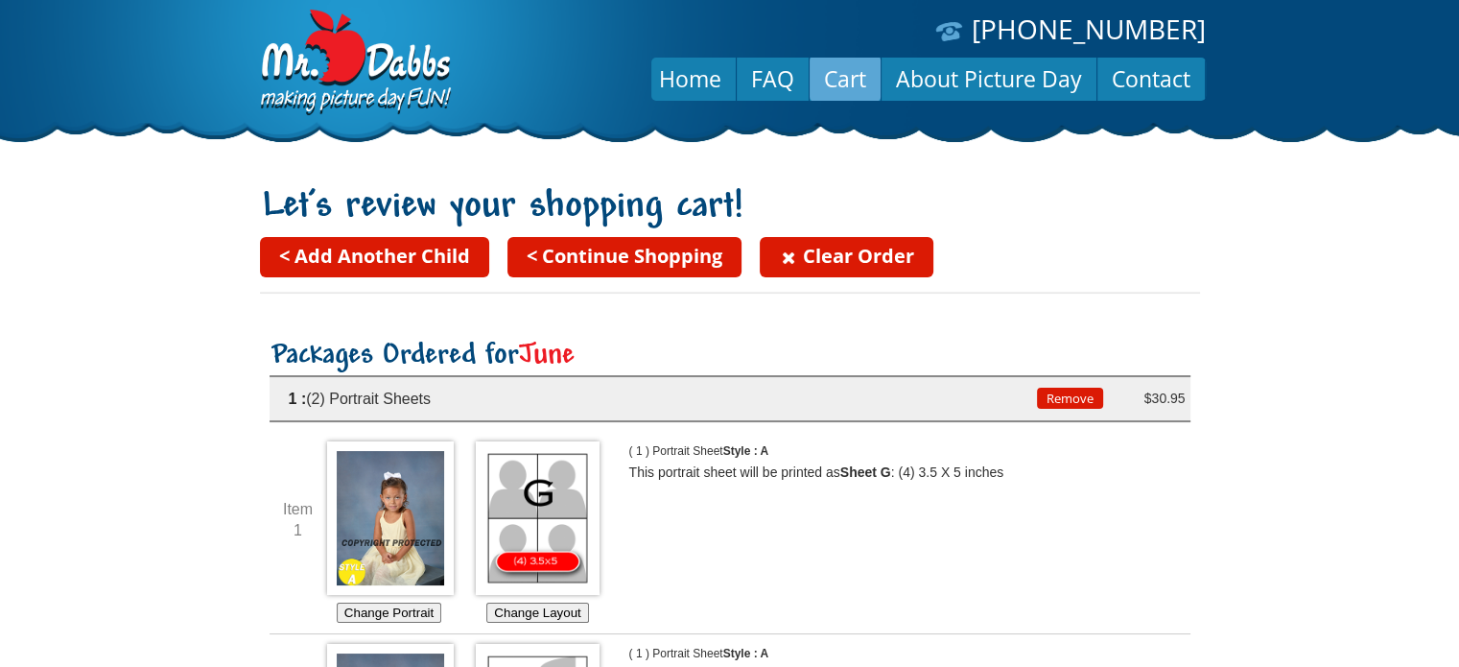
click at [306, 268] on link "< Add Another Child" at bounding box center [374, 257] width 229 height 40
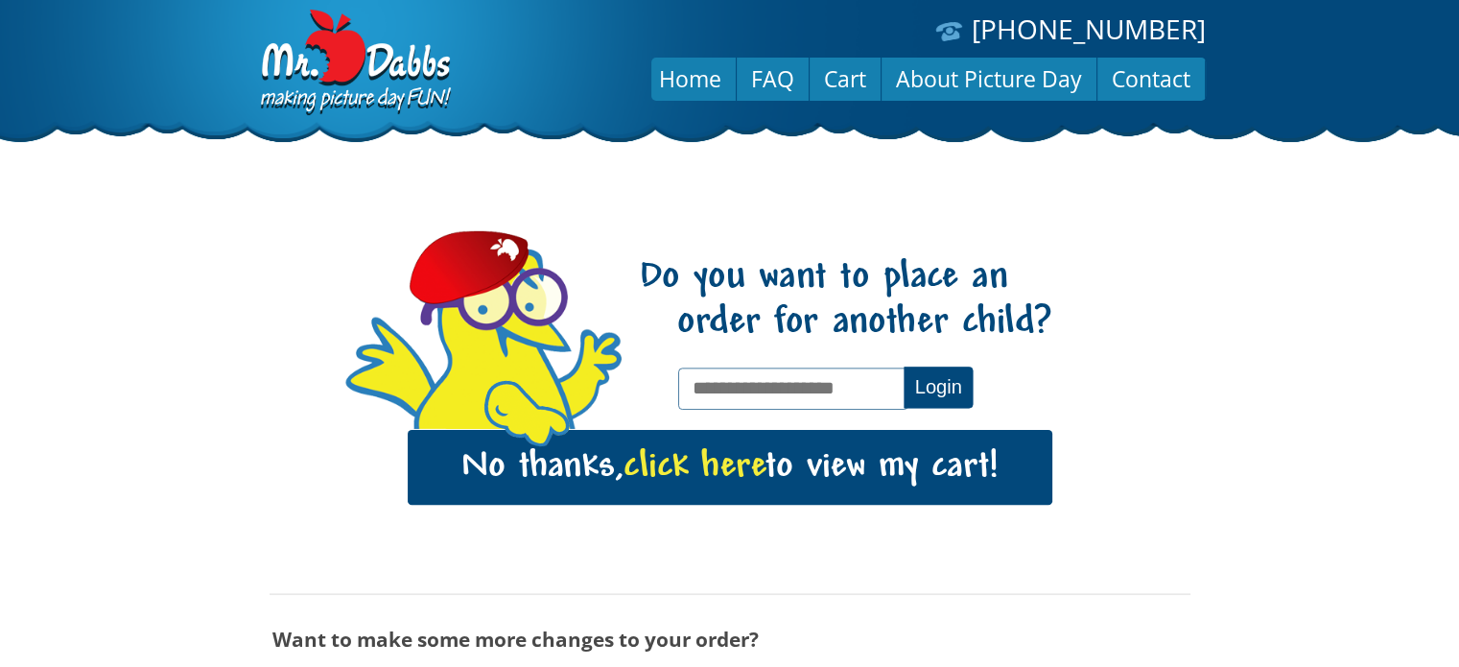
click at [842, 479] on link "No thanks, click here to view my cart!" at bounding box center [730, 467] width 645 height 75
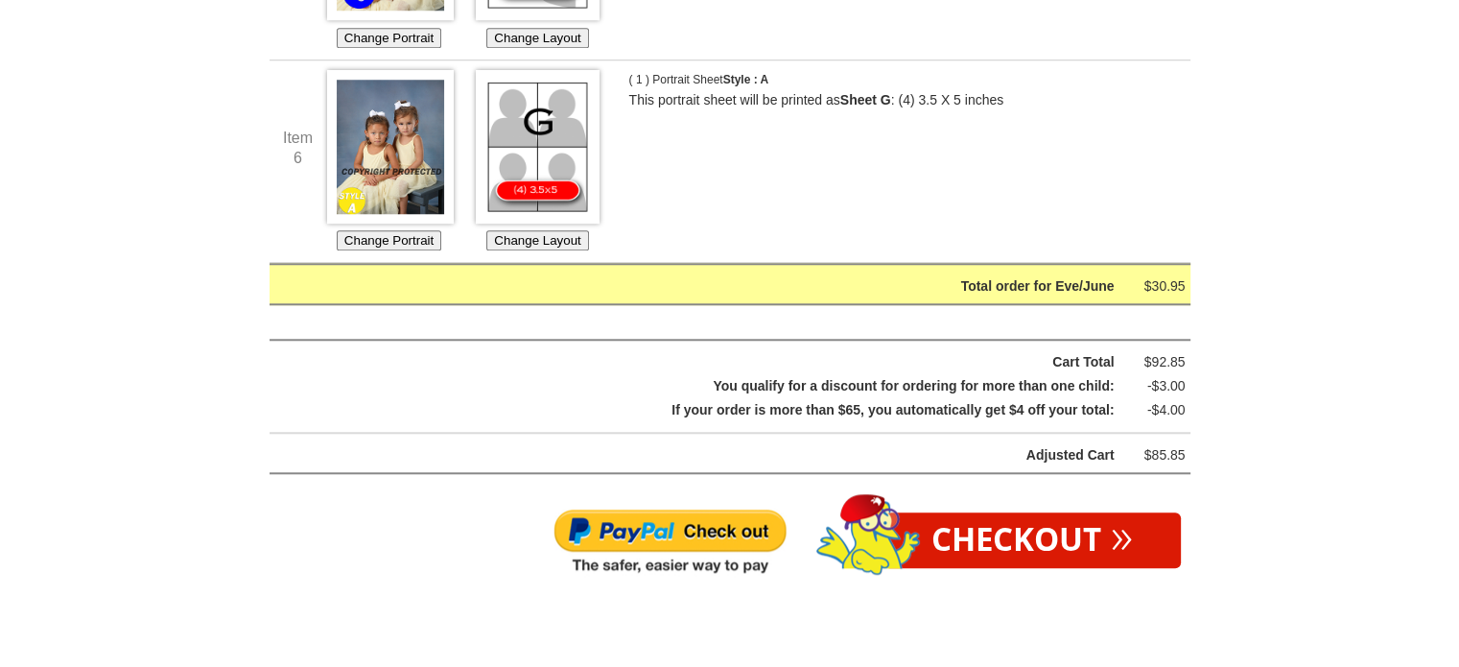
scroll to position [1723, 0]
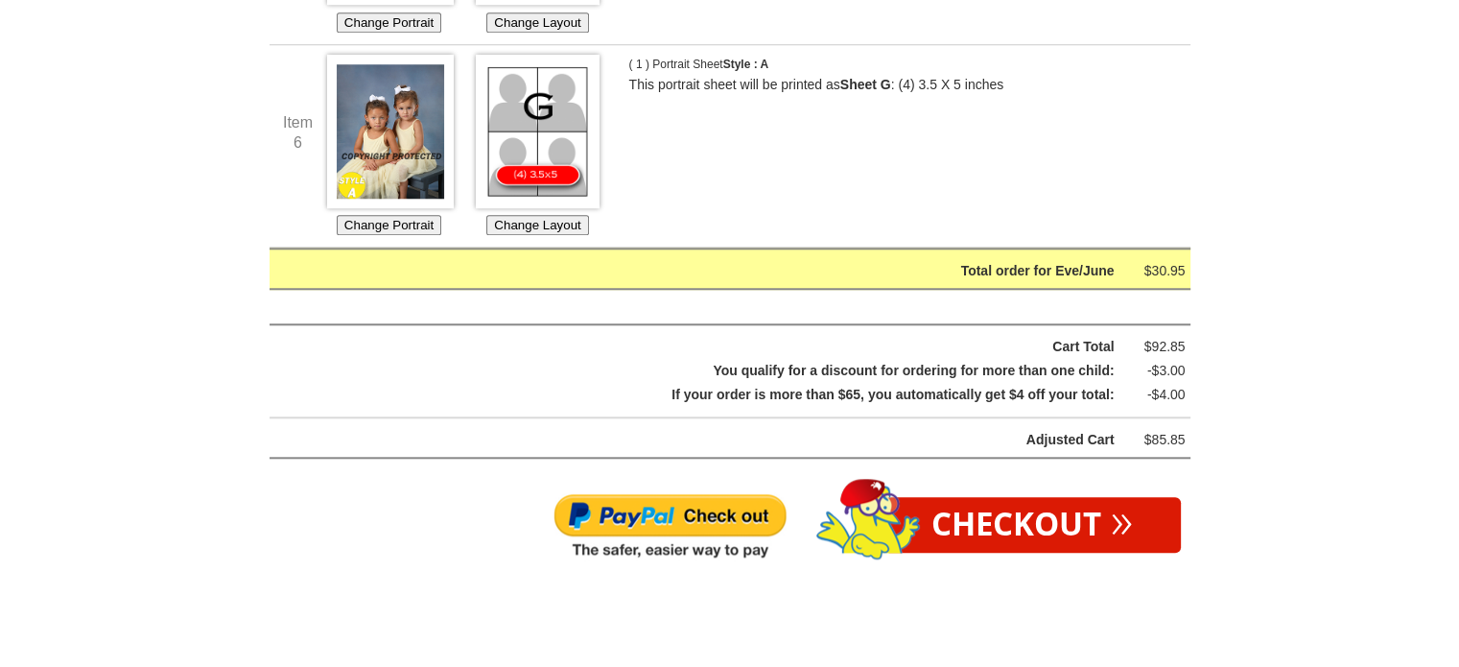
click at [709, 492] on img at bounding box center [669, 526] width 235 height 69
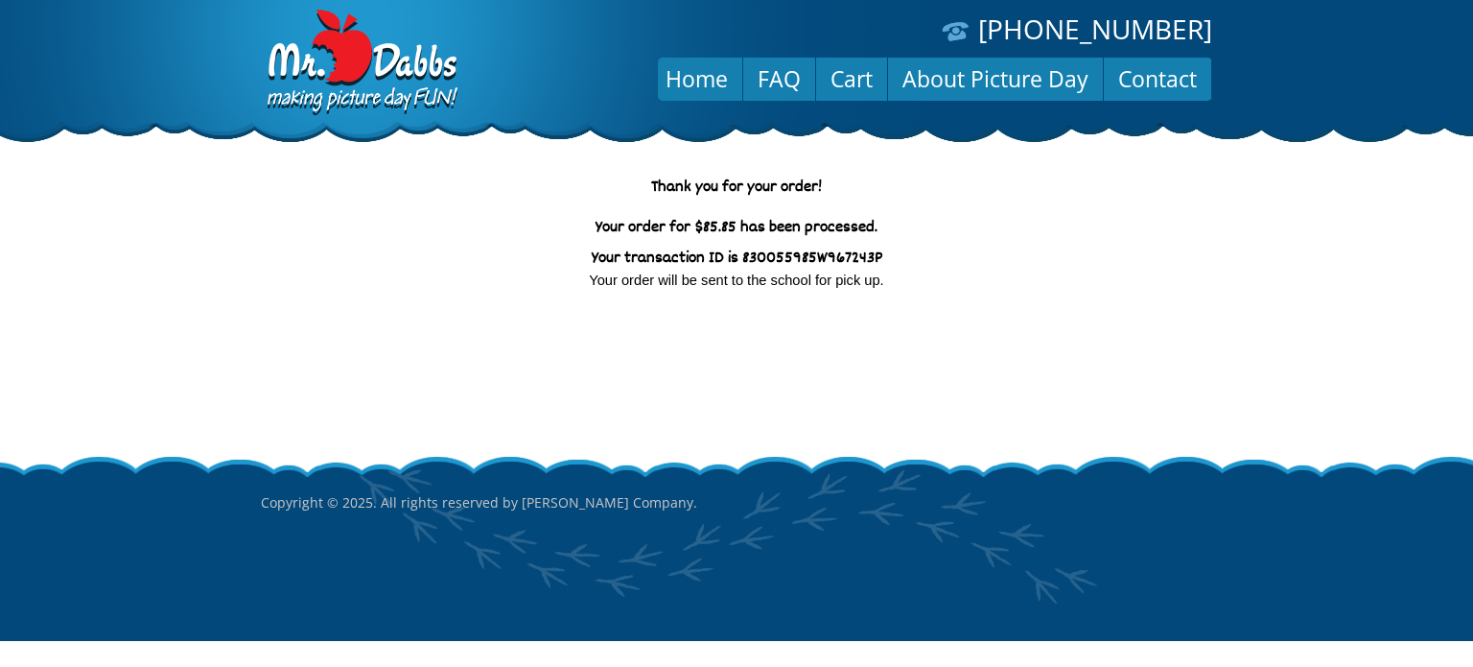
click at [1258, 284] on body "[PHONE_NUMBER] Menu Home FAQ Cart About Picture Day Contact Thank you for your …" at bounding box center [736, 333] width 1473 height 667
drag, startPoint x: 1258, startPoint y: 284, endPoint x: 1248, endPoint y: 278, distance: 11.2
click at [1248, 278] on body "[PHONE_NUMBER] Menu Home FAQ Cart About Picture Day Contact Thank you for your …" at bounding box center [736, 333] width 1473 height 667
drag, startPoint x: 1248, startPoint y: 278, endPoint x: 671, endPoint y: 710, distance: 720.2
click at [671, 666] on html "[PHONE_NUMBER] Menu Home FAQ Cart About Picture Day Contact Thank you for your …" at bounding box center [736, 333] width 1473 height 667
